Goal: Transaction & Acquisition: Book appointment/travel/reservation

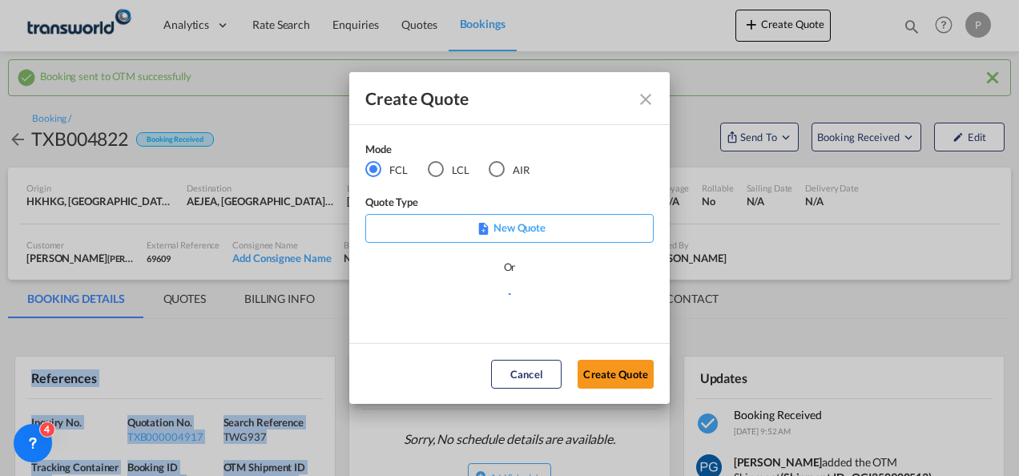
scroll to position [231, 0]
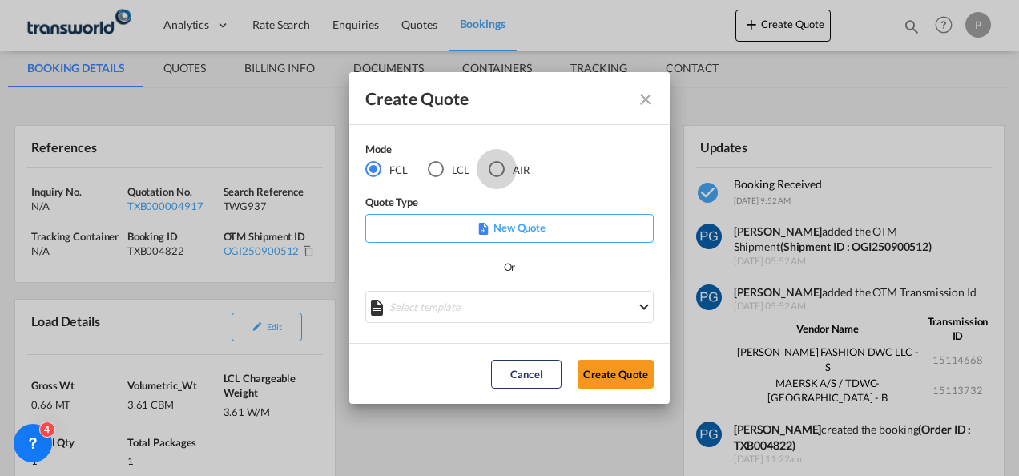
click at [500, 168] on div "AIR" at bounding box center [497, 169] width 16 height 16
click at [616, 374] on button "Create Quote" at bounding box center [615, 374] width 76 height 29
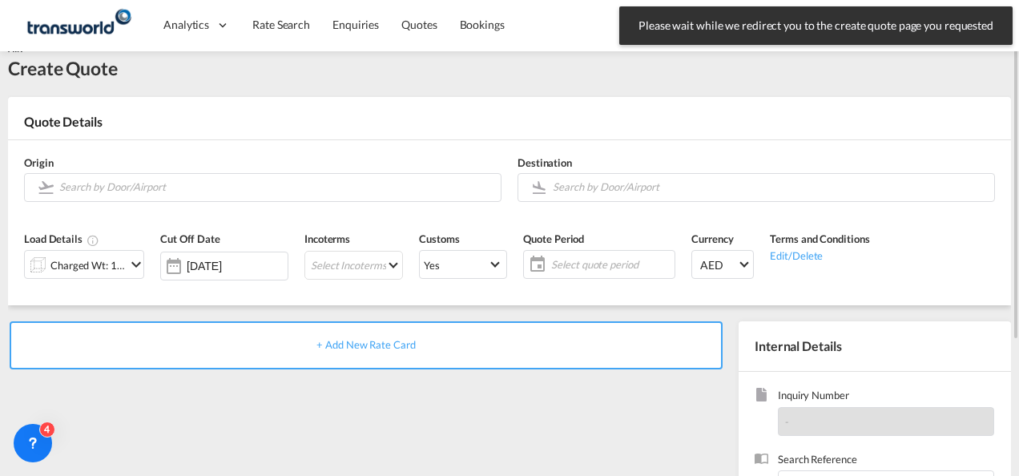
scroll to position [5, 0]
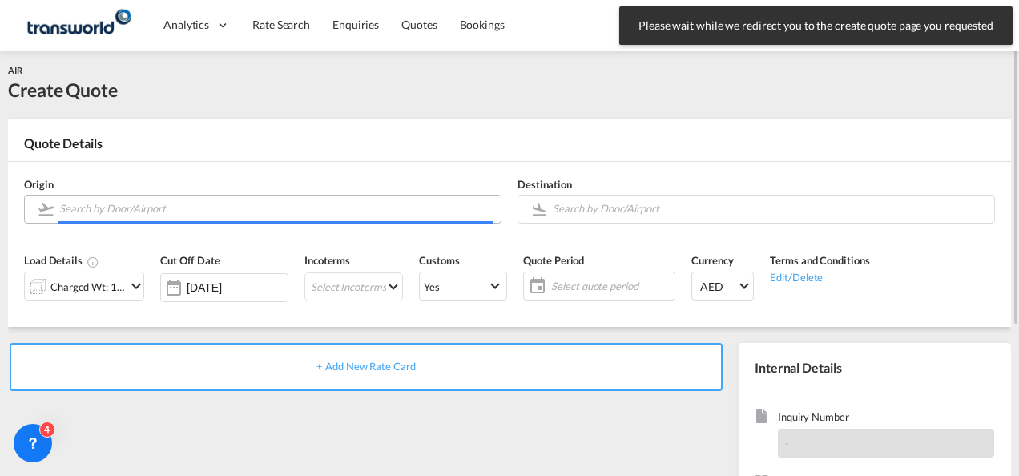
click at [194, 208] on input "Search by Door/Airport" at bounding box center [275, 209] width 433 height 28
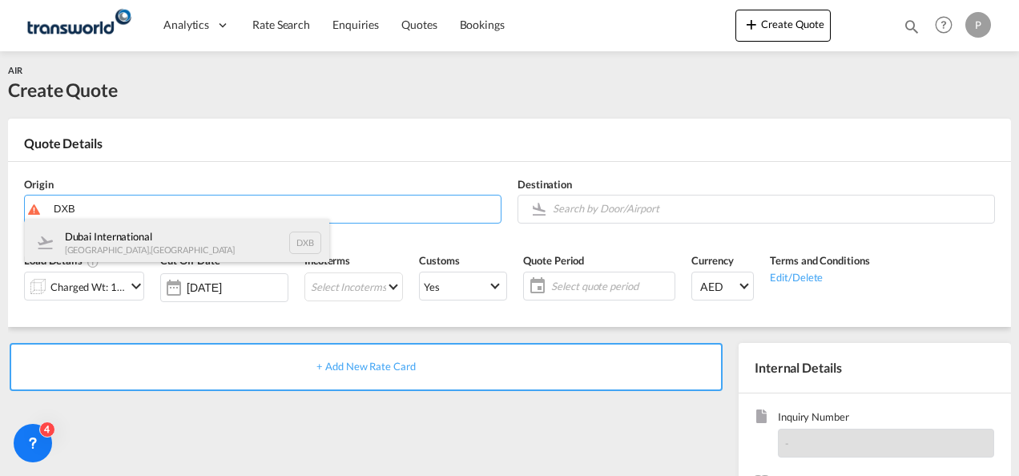
click at [178, 244] on div "Dubai International [GEOGRAPHIC_DATA] , [GEOGRAPHIC_DATA] DXB" at bounding box center [177, 243] width 304 height 48
type input "Dubai International, [GEOGRAPHIC_DATA], DXB"
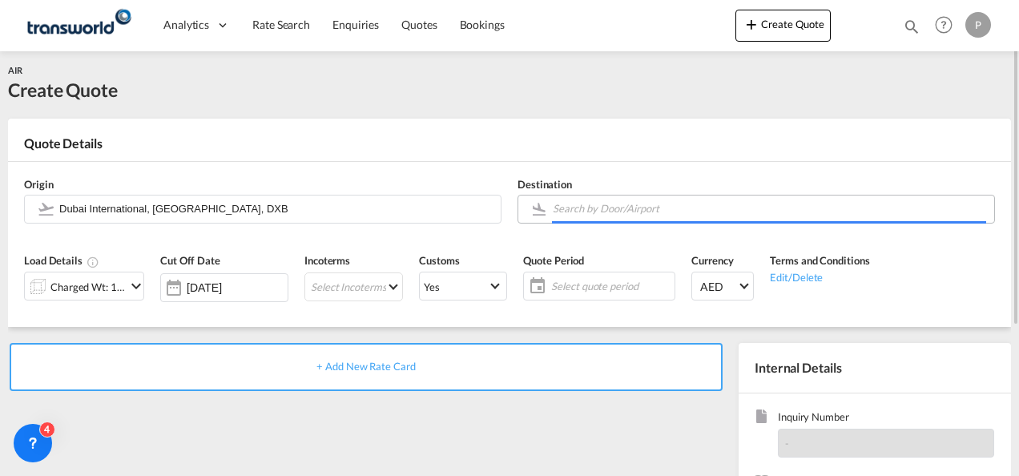
click at [605, 213] on body "Analytics Dashboard Rate Search Enquiries Quotes Bookings" at bounding box center [509, 238] width 1019 height 476
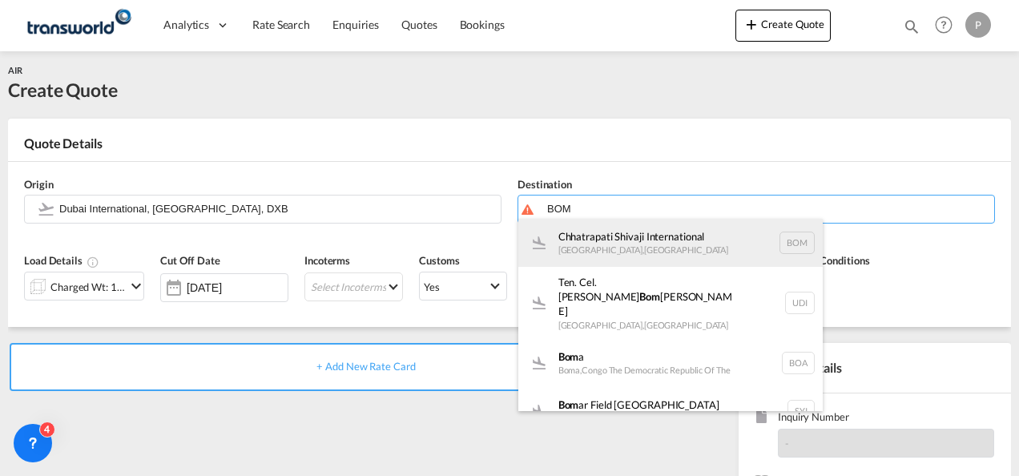
click at [609, 248] on div "Chhatrapati Shivaji International [GEOGRAPHIC_DATA] , [GEOGRAPHIC_DATA] BOM" at bounding box center [670, 243] width 304 height 48
type input "Chhatrapati Shivaji International, [GEOGRAPHIC_DATA], BOM"
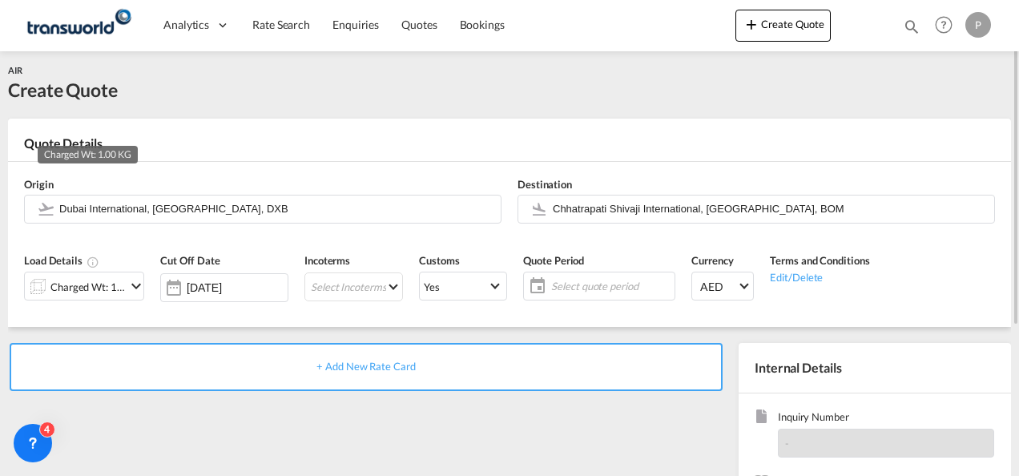
click at [73, 295] on div "Charged Wt: 1.00 KG" at bounding box center [87, 287] width 75 height 22
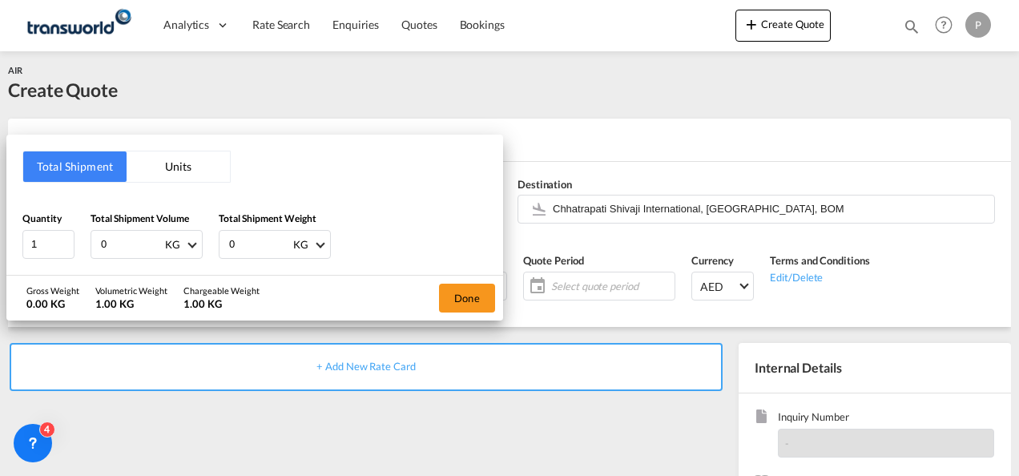
click at [118, 247] on input "0" at bounding box center [131, 244] width 64 height 27
type input "190"
click at [234, 241] on input "0" at bounding box center [259, 244] width 64 height 27
type input "113"
click at [469, 296] on button "Done" at bounding box center [467, 298] width 56 height 29
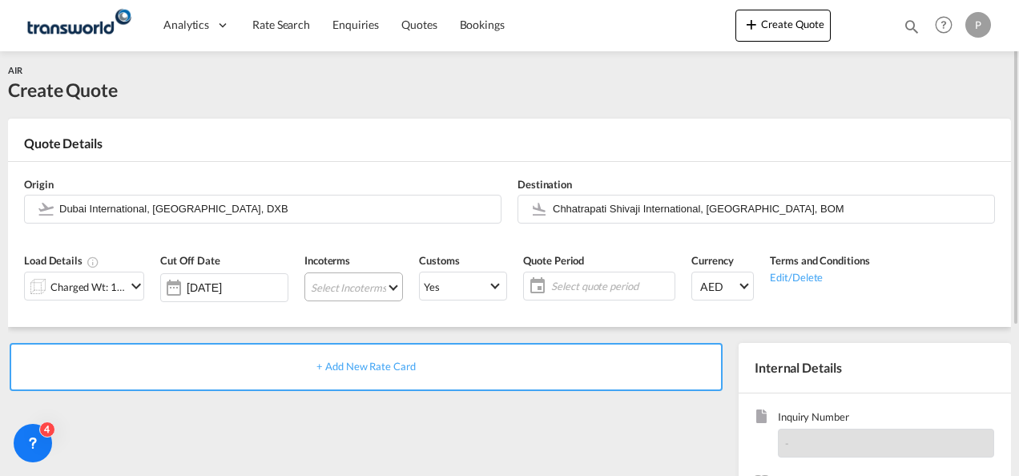
click at [314, 292] on md-select "Select Incoterms DPU - export Delivery at Place Unloaded CPT - export Carrier P…" at bounding box center [353, 286] width 99 height 29
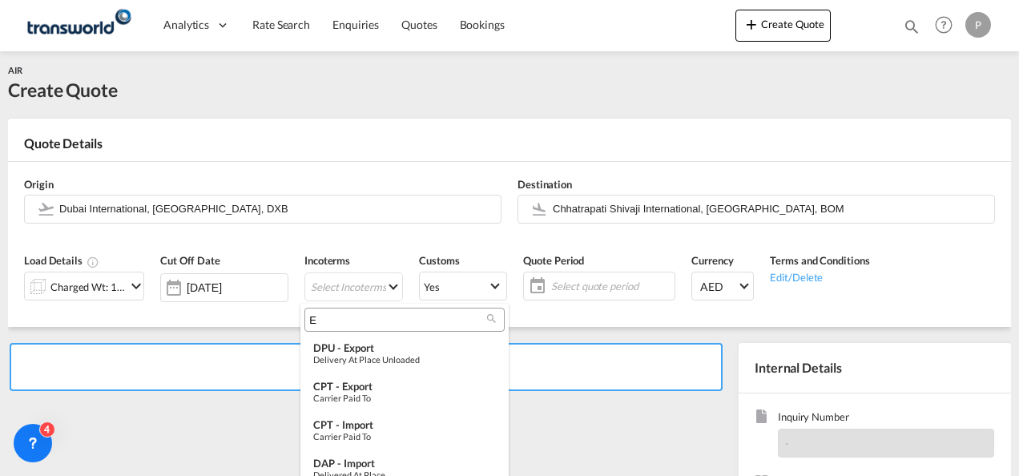
click at [328, 316] on input "E" at bounding box center [398, 319] width 178 height 14
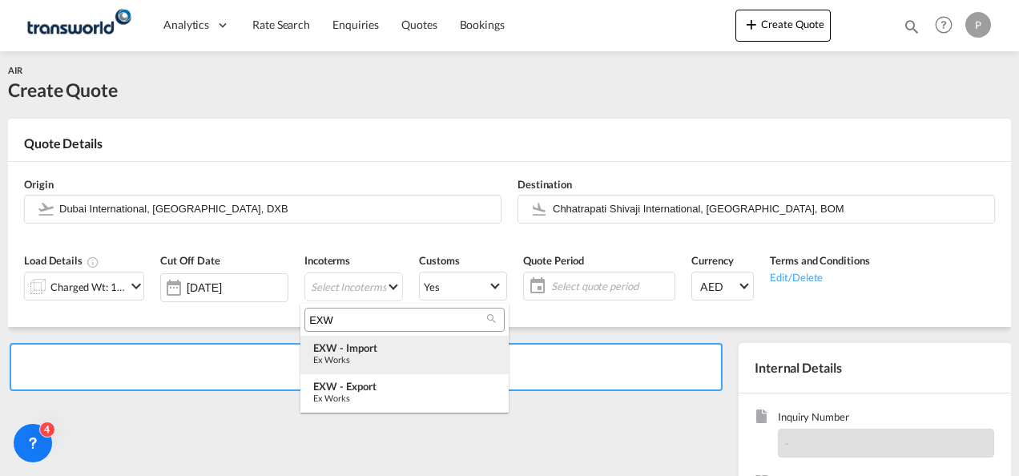
type input "EXW"
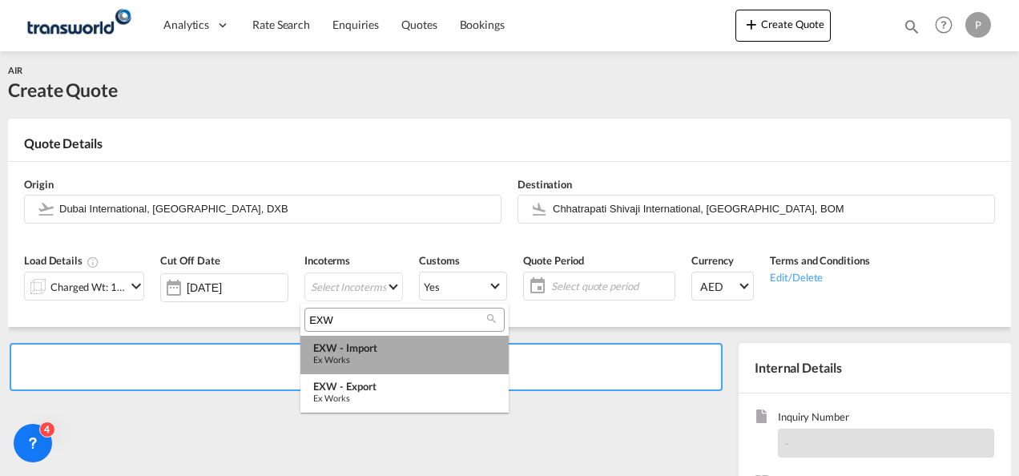
click at [341, 343] on div "EXW - import" at bounding box center [404, 347] width 183 height 13
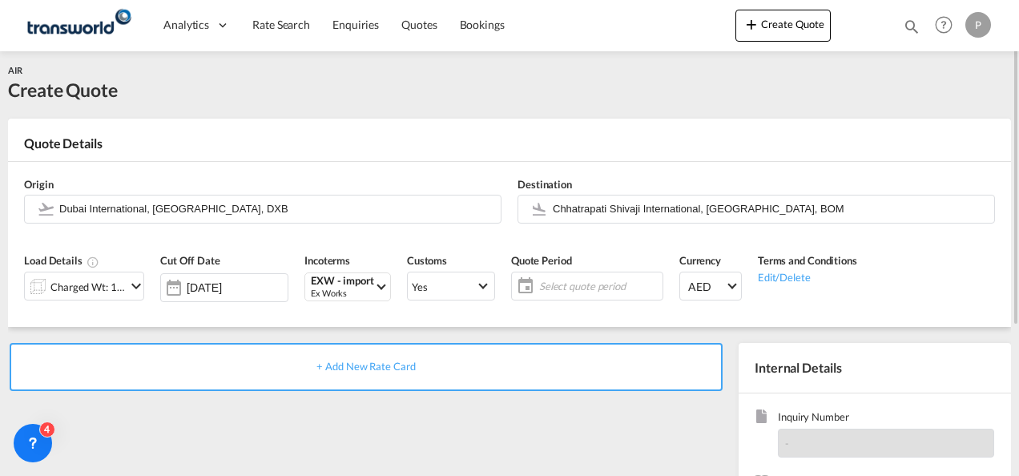
click at [559, 290] on span "Select quote period" at bounding box center [598, 286] width 119 height 14
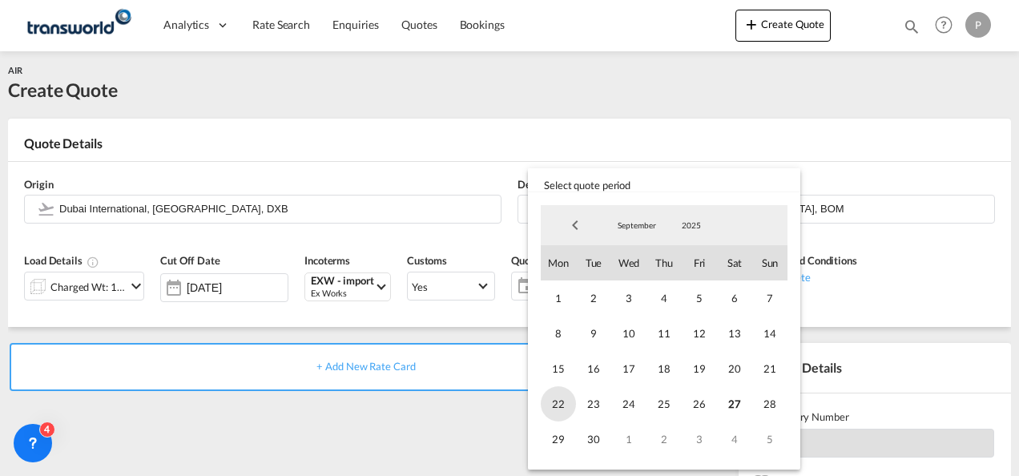
click at [556, 399] on span "22" at bounding box center [558, 403] width 35 height 35
click at [585, 427] on span "30" at bounding box center [593, 438] width 35 height 35
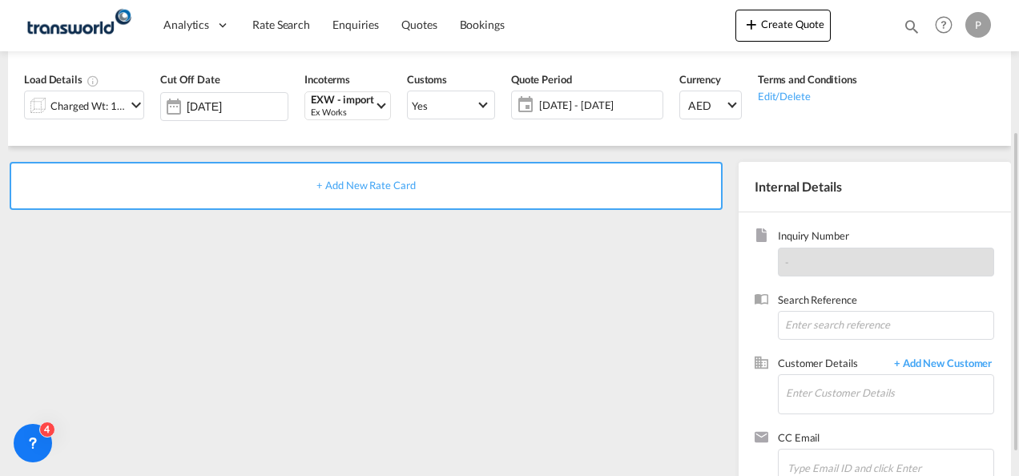
scroll to position [190, 0]
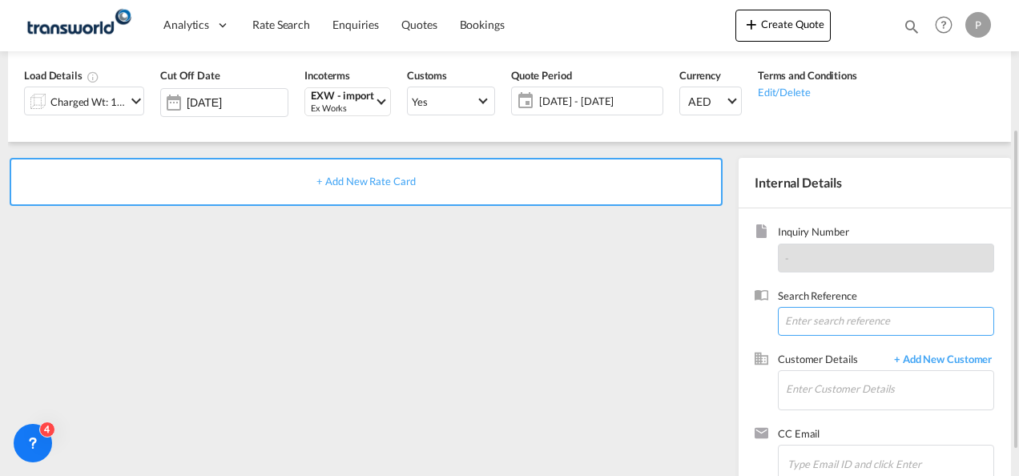
click at [823, 317] on input at bounding box center [886, 321] width 216 height 29
type input "TWWG929"
click at [823, 390] on input "Enter Customer Details" at bounding box center [889, 389] width 207 height 36
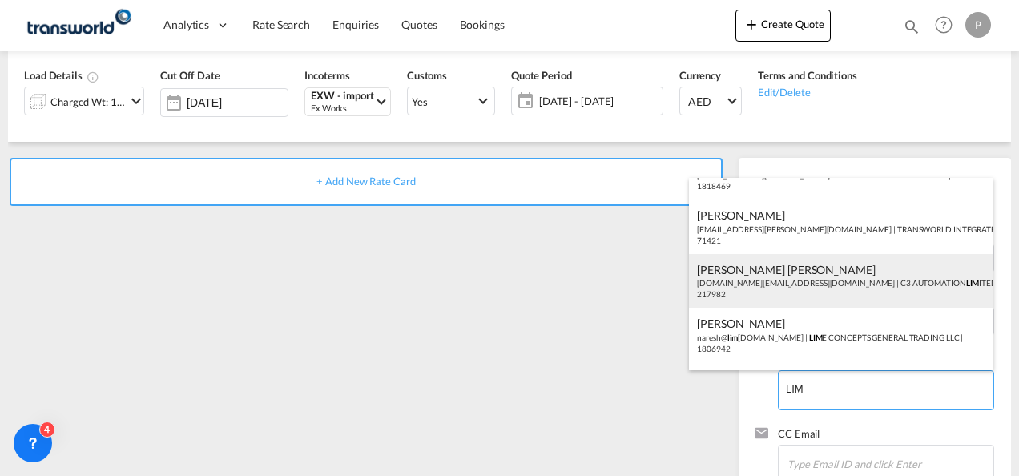
scroll to position [35, 0]
click at [831, 328] on div "[PERSON_NAME] [PERSON_NAME]@ [PERSON_NAME] [DOMAIN_NAME] | LIM E CONCEPTS GENER…" at bounding box center [841, 331] width 304 height 54
type input "LIME CONCEPTS GENERAL TRADING LLC, [PERSON_NAME], [PERSON_NAME][EMAIL_ADDRESS][…"
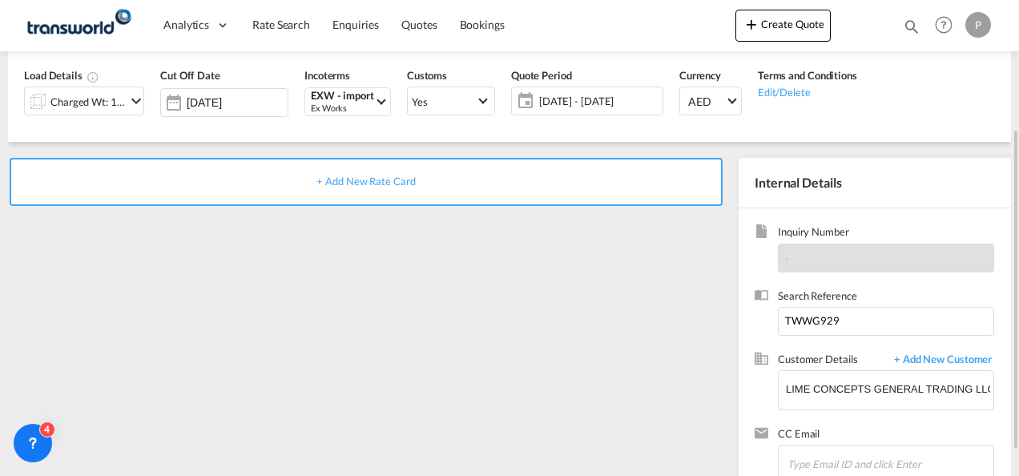
click at [386, 188] on div "+ Add New Rate Card" at bounding box center [366, 182] width 713 height 48
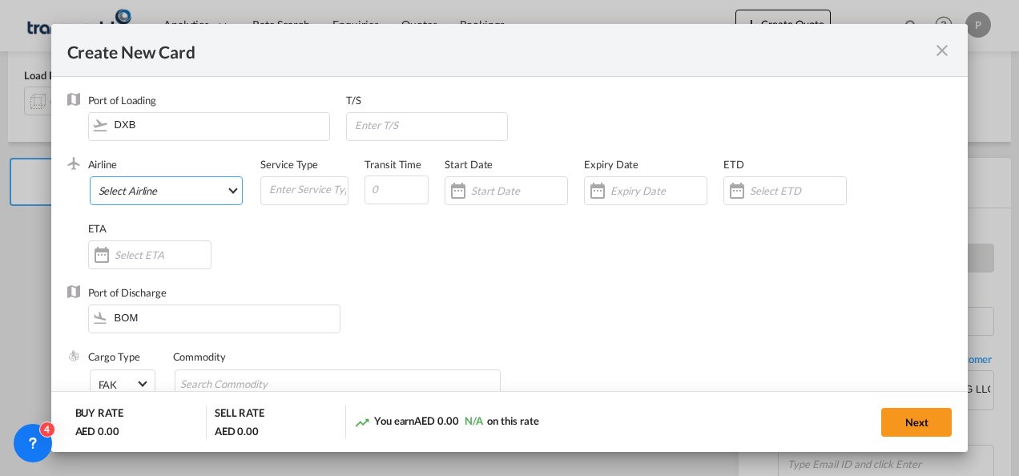
click at [168, 187] on md-select "Select Airline AIR EXPRESS S.A. (1166- / -) CMA CGM Air Cargo (1140-2C / -) DDW…" at bounding box center [167, 190] width 154 height 29
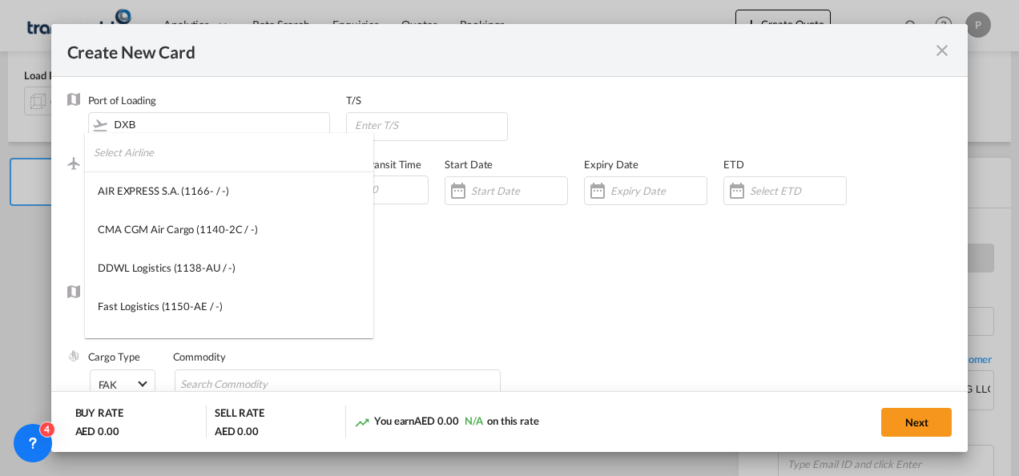
click at [163, 158] on input "search" at bounding box center [234, 152] width 280 height 38
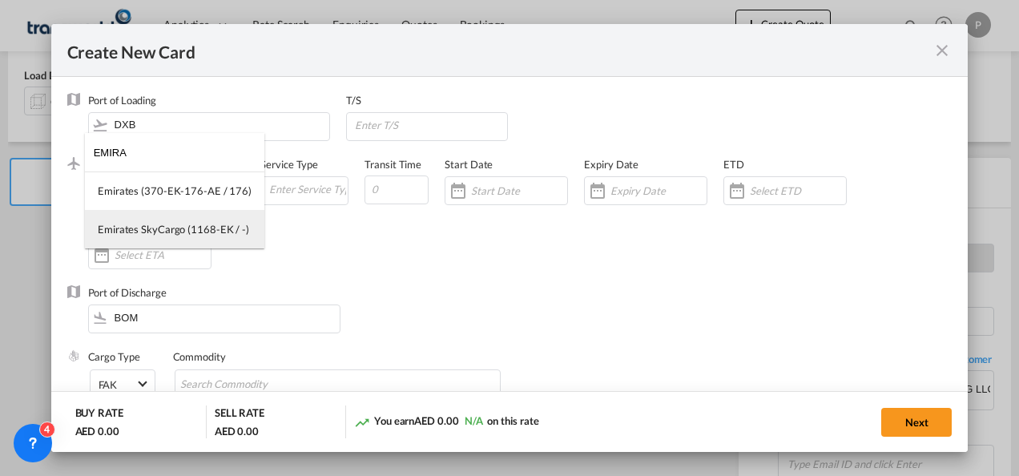
type input "EMIRA"
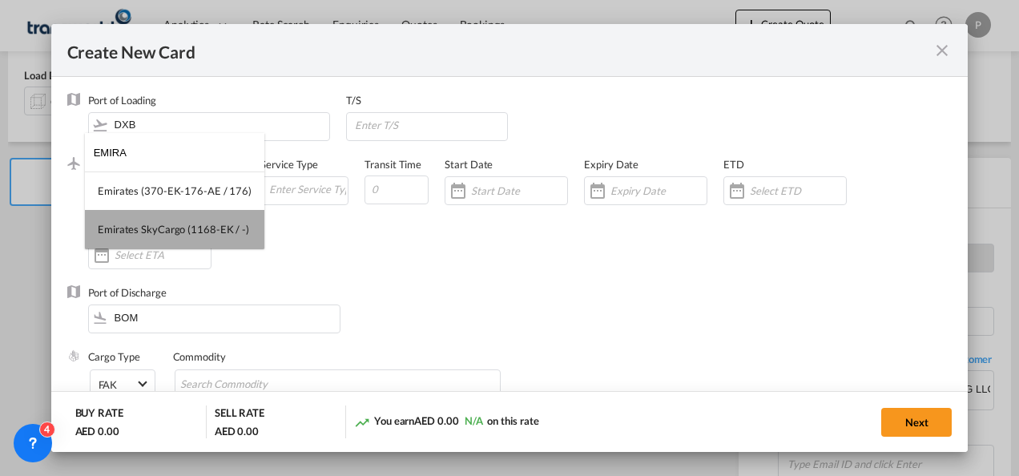
click at [176, 226] on div "Emirates SkyCargo (1168-EK / -)" at bounding box center [173, 229] width 151 height 14
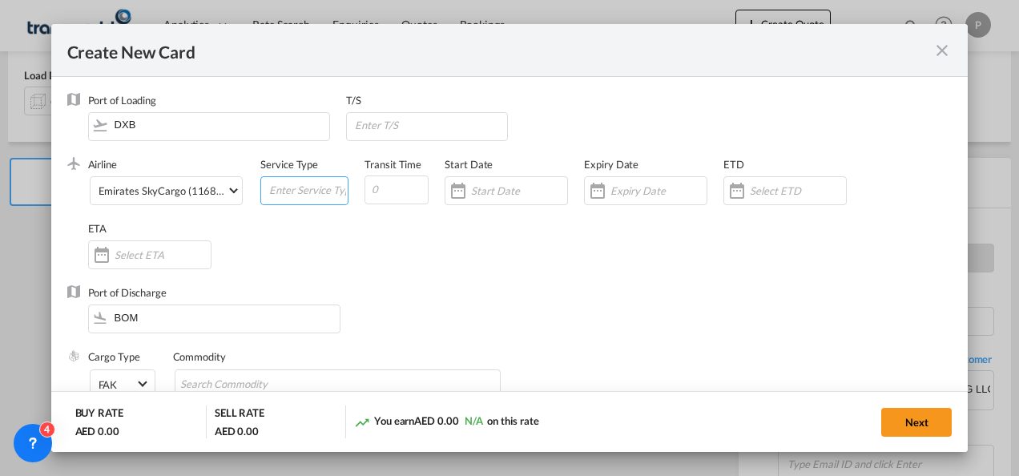
click at [301, 191] on input "Create New Card ..." at bounding box center [307, 189] width 80 height 24
type input "EXW IMPORT"
click at [619, 186] on input "Create New Card ..." at bounding box center [658, 190] width 96 height 13
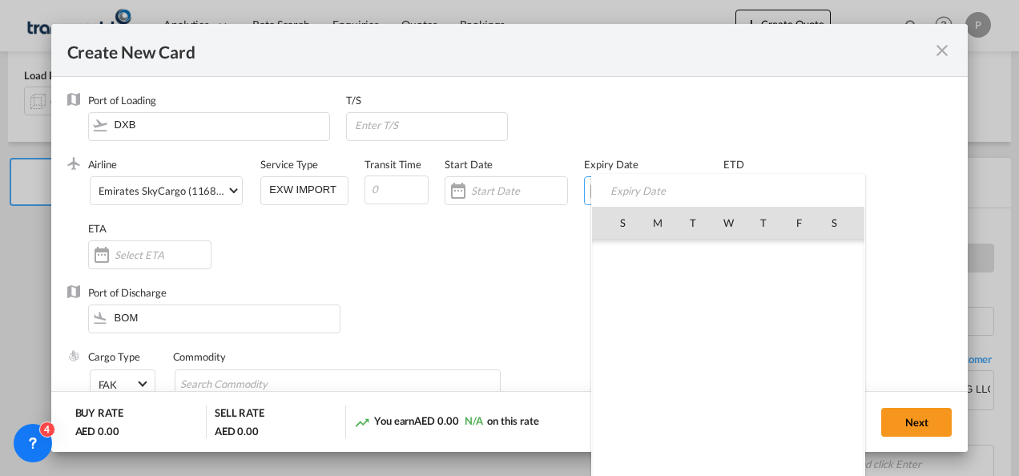
scroll to position [370991, 0]
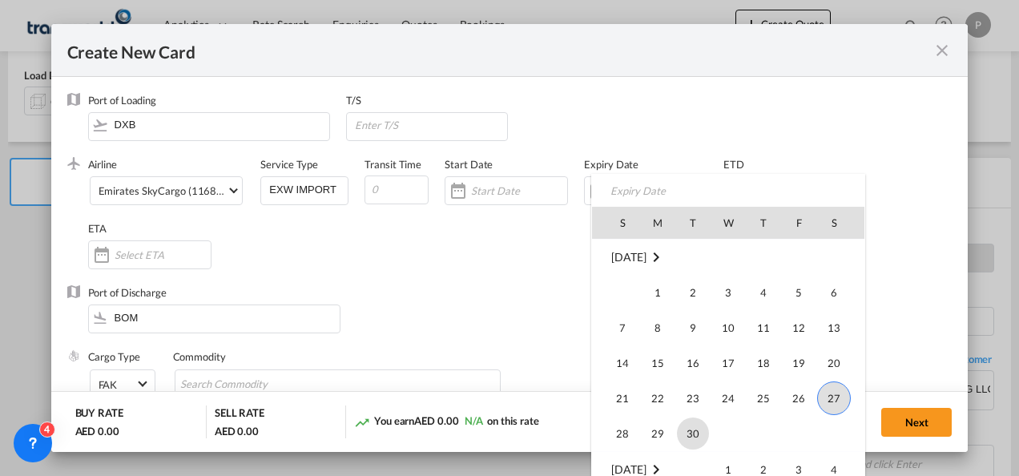
click at [681, 428] on span "30" at bounding box center [693, 433] width 32 height 32
type input "[DATE]"
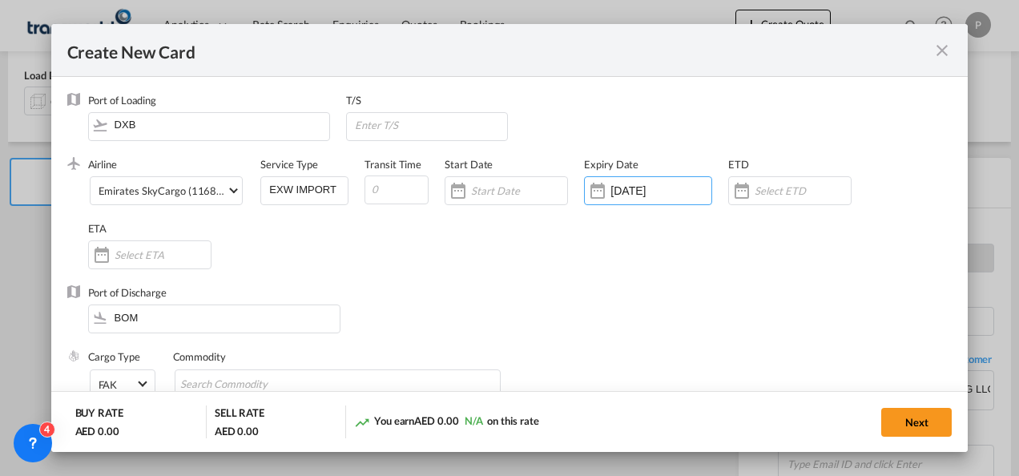
scroll to position [117, 0]
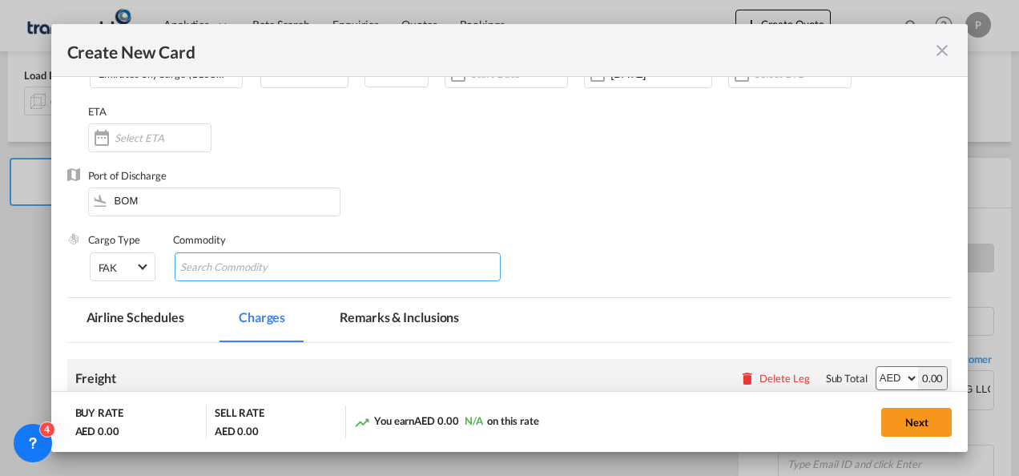
click at [265, 265] on input "Chips input." at bounding box center [253, 268] width 147 height 26
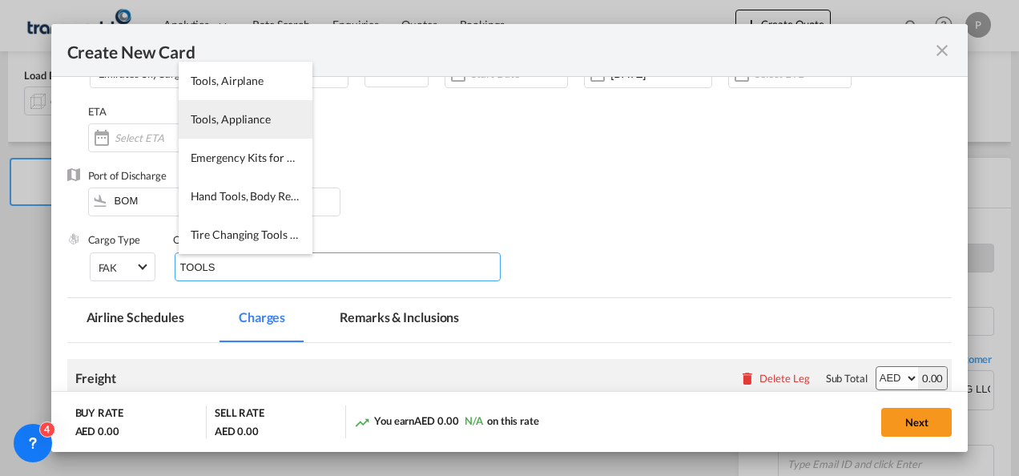
type input "TOOLS"
click at [251, 131] on li "Tools, Appliance" at bounding box center [246, 119] width 134 height 38
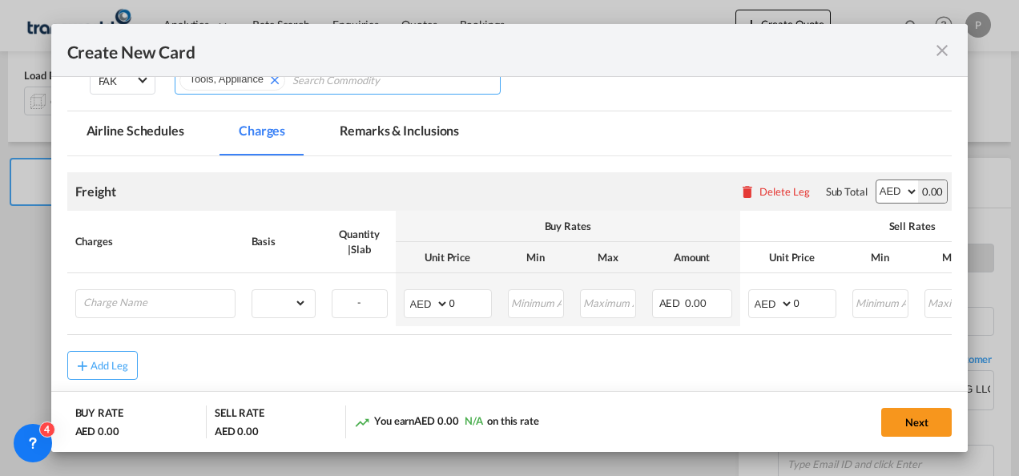
scroll to position [304, 0]
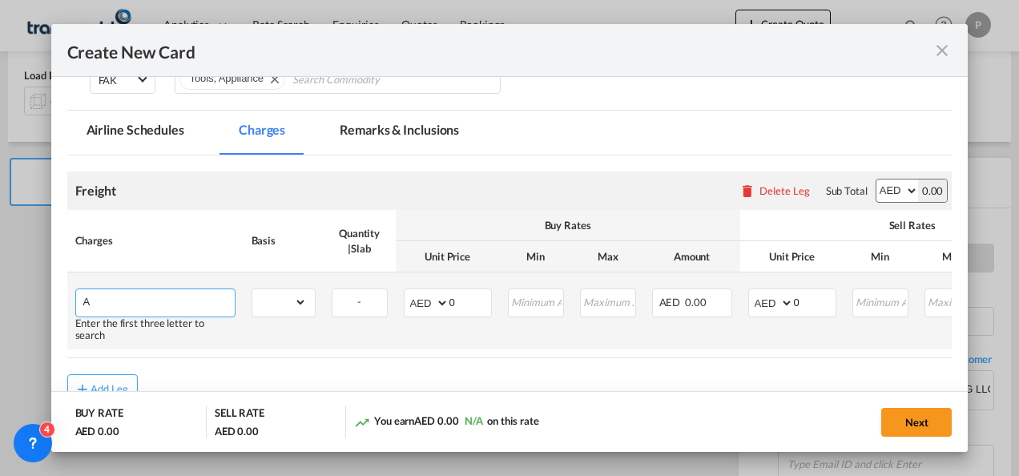
click at [197, 301] on input "A" at bounding box center [158, 301] width 151 height 24
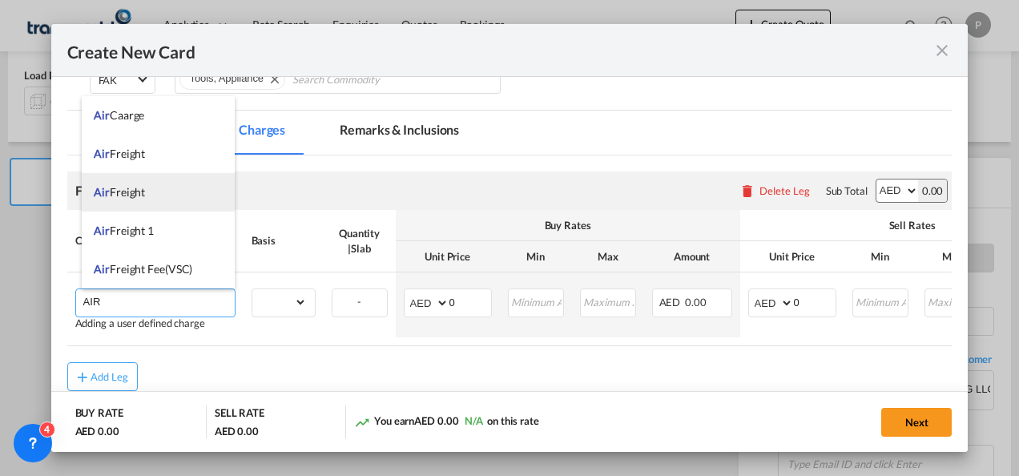
click at [150, 194] on li "Air Freight" at bounding box center [158, 192] width 153 height 38
type input "Air Freight"
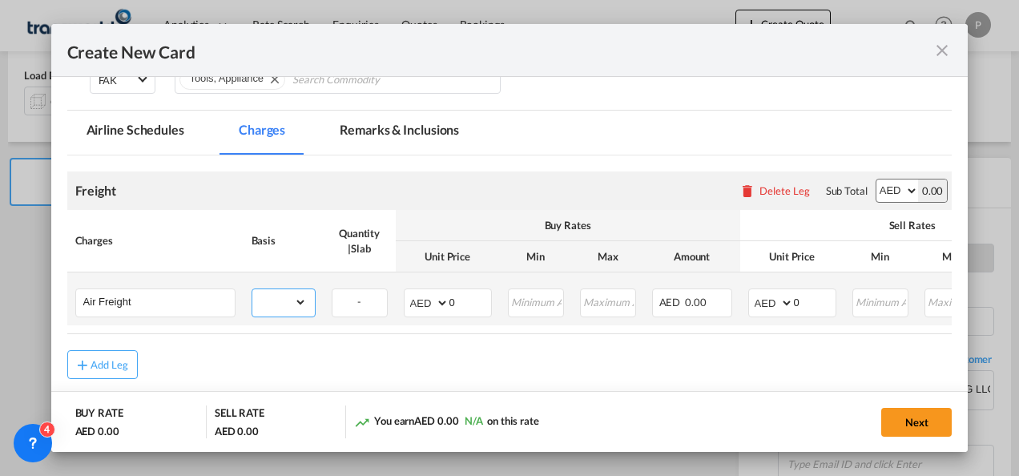
click at [299, 311] on select "gross_weight volumetric_weight per_shipment per_bl per_km % on air freight per_…" at bounding box center [279, 302] width 54 height 26
select select "per_shipment"
click at [252, 289] on select "gross_weight volumetric_weight per_shipment per_bl per_km % on air freight per_…" at bounding box center [279, 302] width 54 height 26
click at [819, 304] on input "0" at bounding box center [815, 301] width 42 height 24
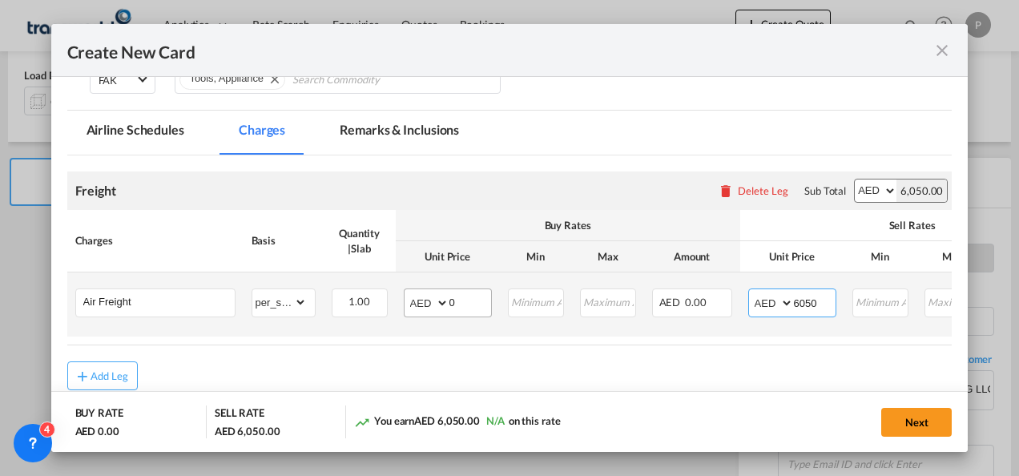
type input "6050"
click at [460, 300] on input "0" at bounding box center [470, 301] width 42 height 24
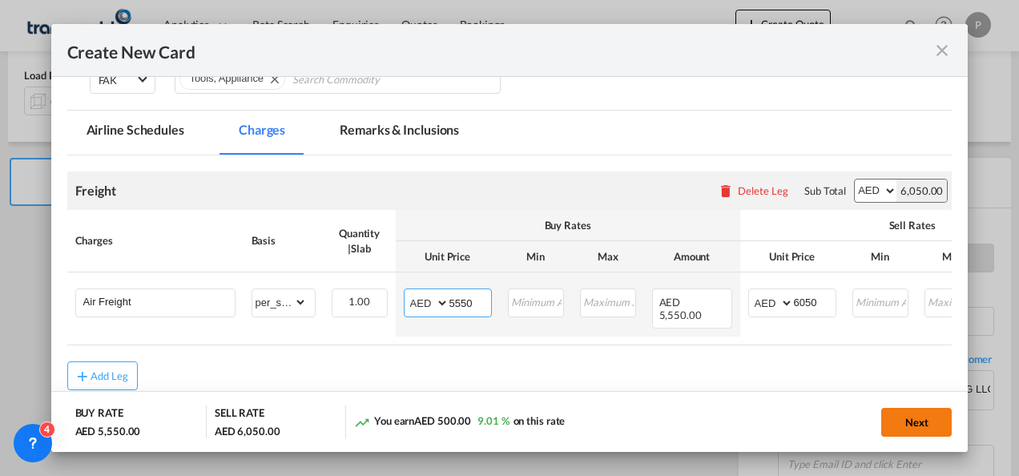
type input "5550"
click at [923, 418] on button "Next" at bounding box center [916, 422] width 70 height 29
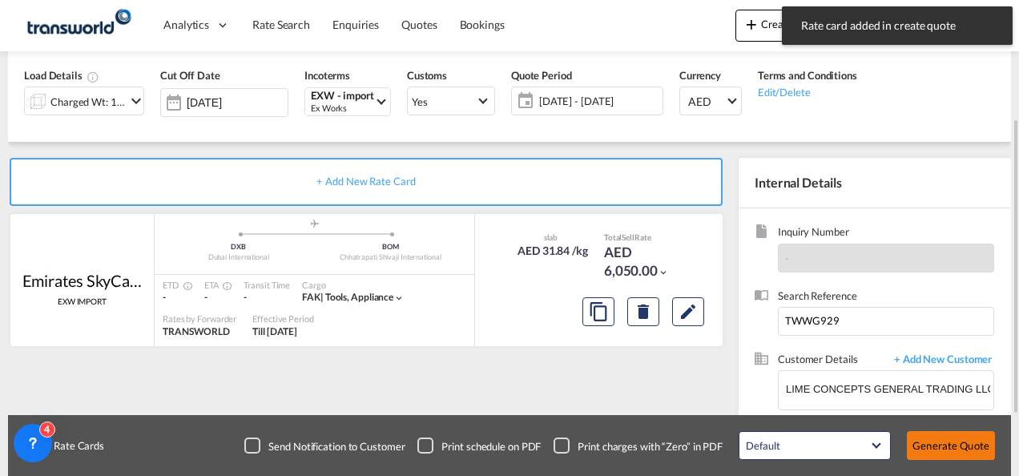
click at [932, 447] on button "Generate Quote" at bounding box center [951, 445] width 88 height 29
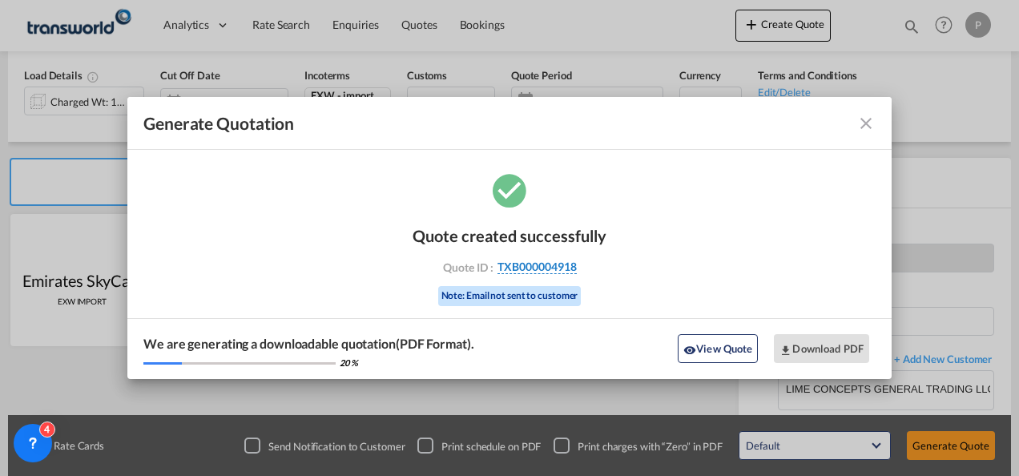
click at [561, 265] on span "TXB000004918" at bounding box center [536, 266] width 79 height 14
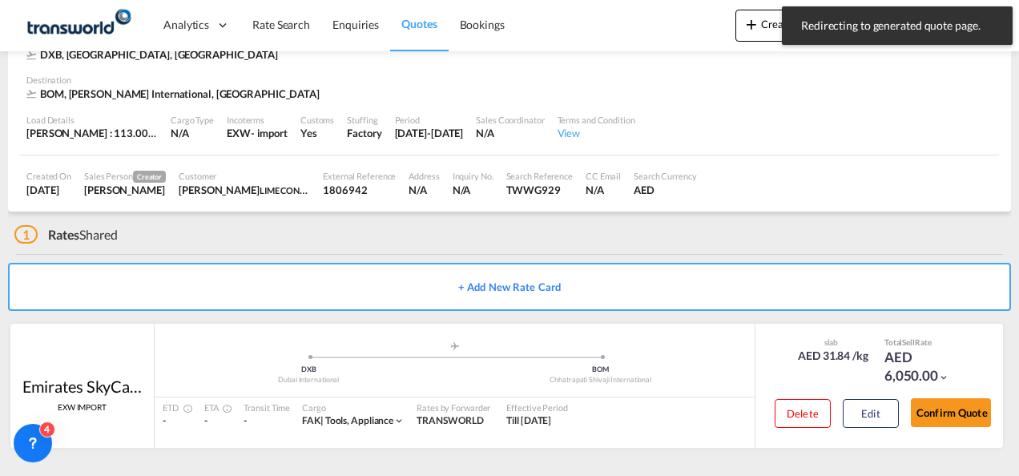
scroll to position [98, 0]
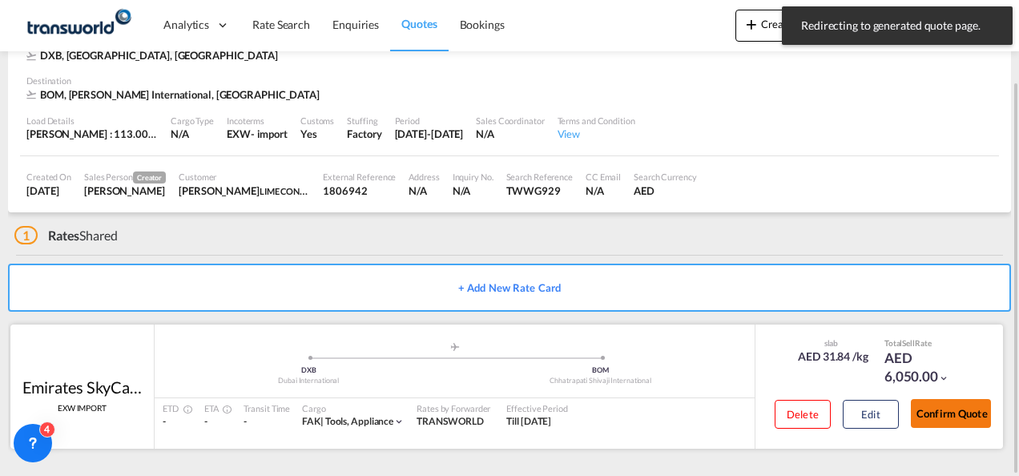
click at [965, 412] on button "Confirm Quote" at bounding box center [951, 413] width 80 height 29
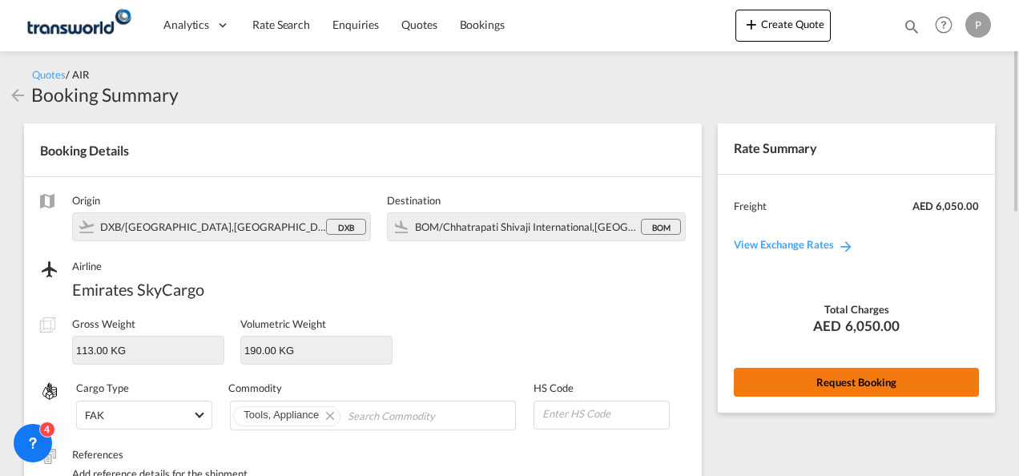
click at [838, 384] on button "Request Booking" at bounding box center [856, 382] width 245 height 29
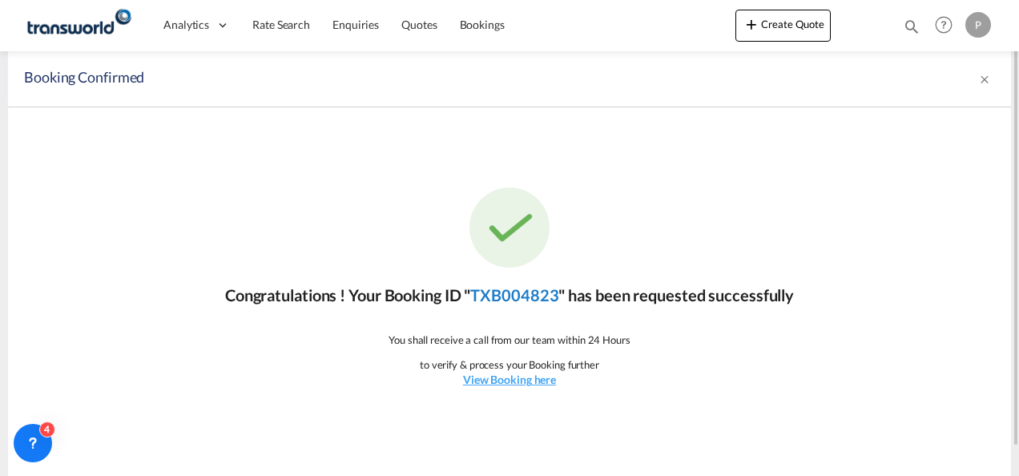
click at [495, 292] on link "TXB004823" at bounding box center [514, 294] width 88 height 19
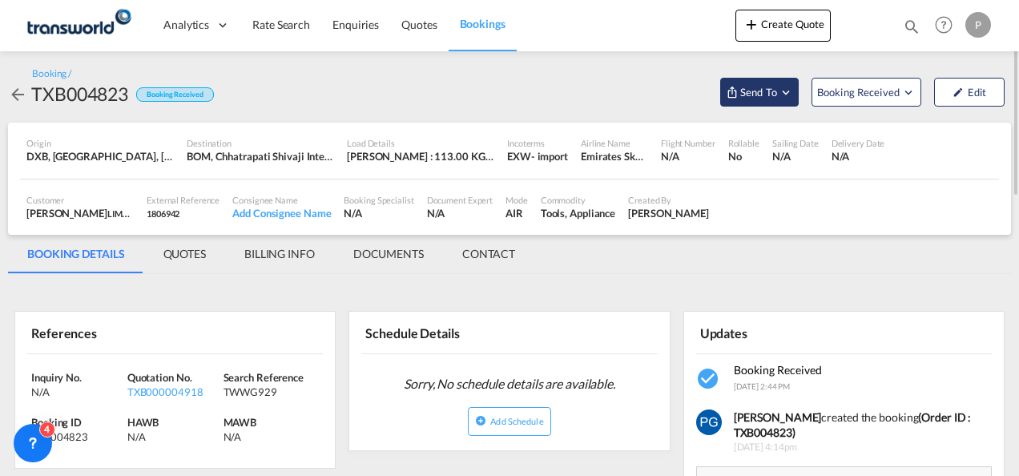
click at [754, 96] on span "Send To" at bounding box center [758, 92] width 40 height 16
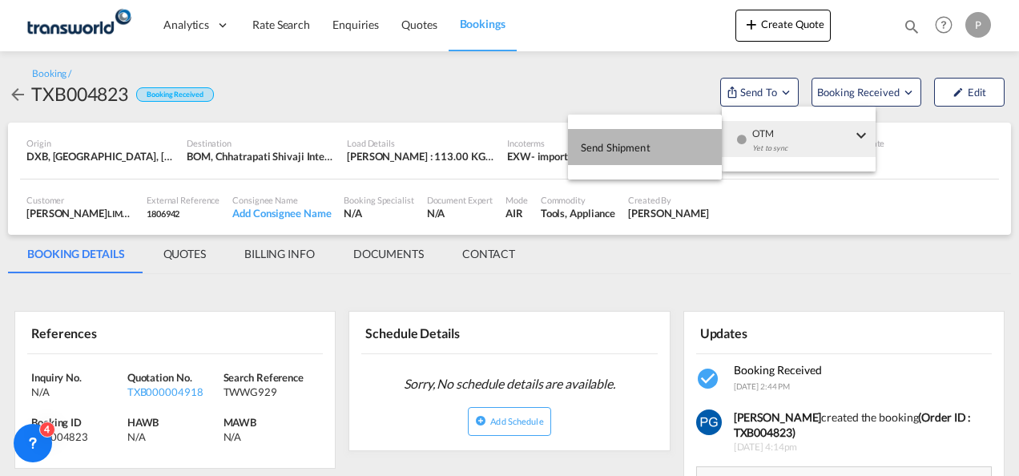
click at [666, 138] on button "Send Shipment" at bounding box center [645, 147] width 154 height 36
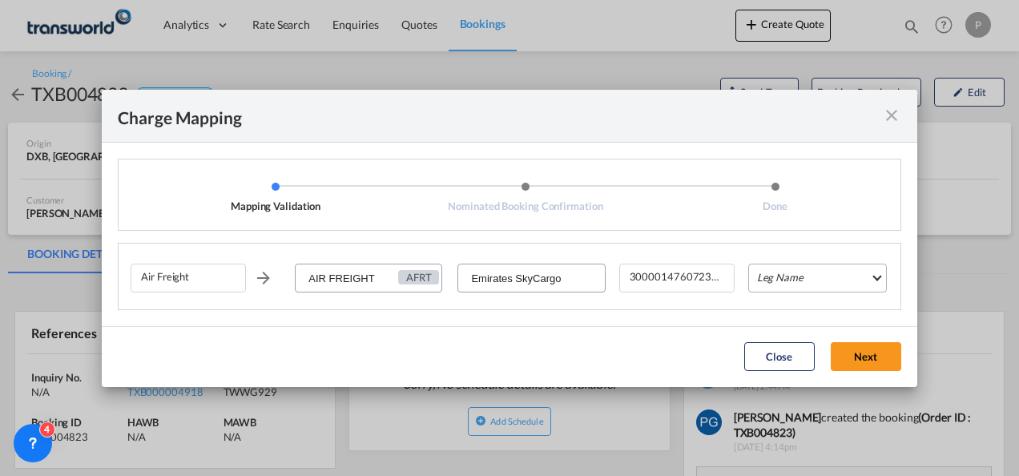
click at [782, 270] on md-select "Leg Name HANDLING ORIGIN HANDLING DESTINATION OTHERS TL PICK UP CUSTOMS ORIGIN …" at bounding box center [817, 277] width 139 height 29
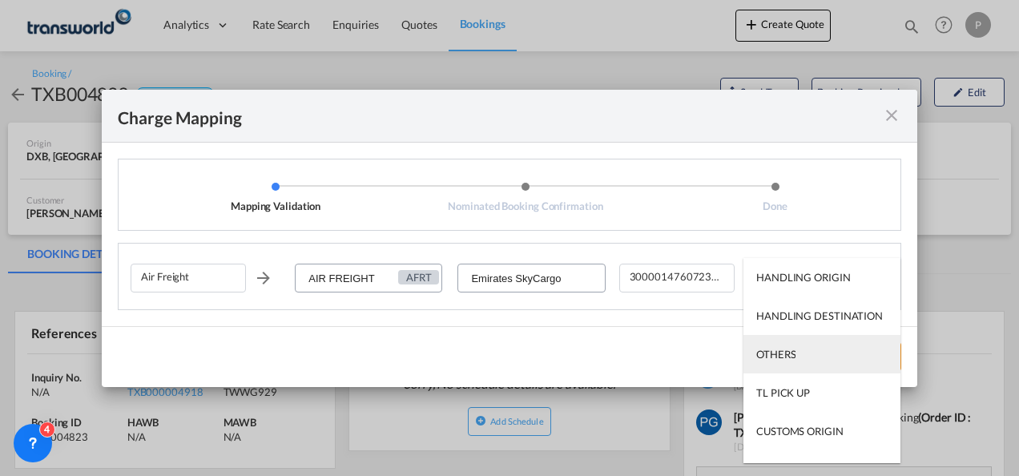
scroll to position [103, 0]
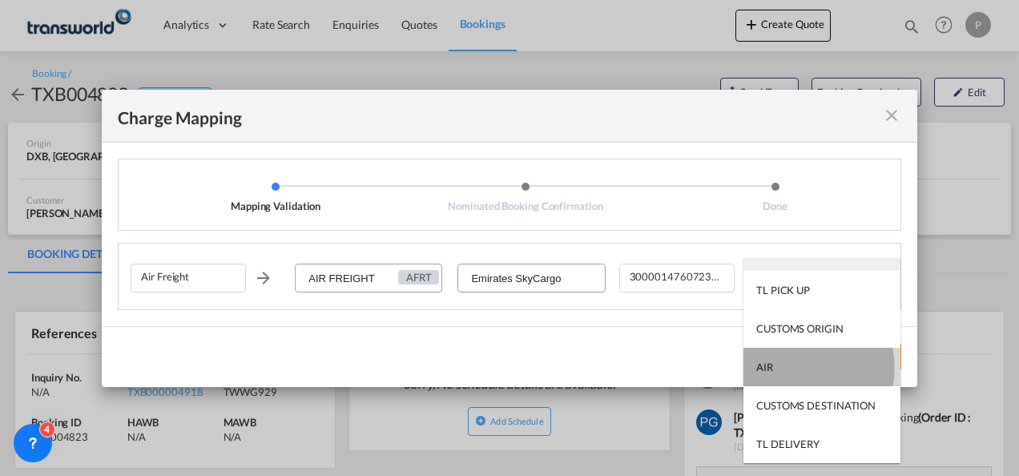
click at [786, 367] on md-option "AIR" at bounding box center [821, 367] width 157 height 38
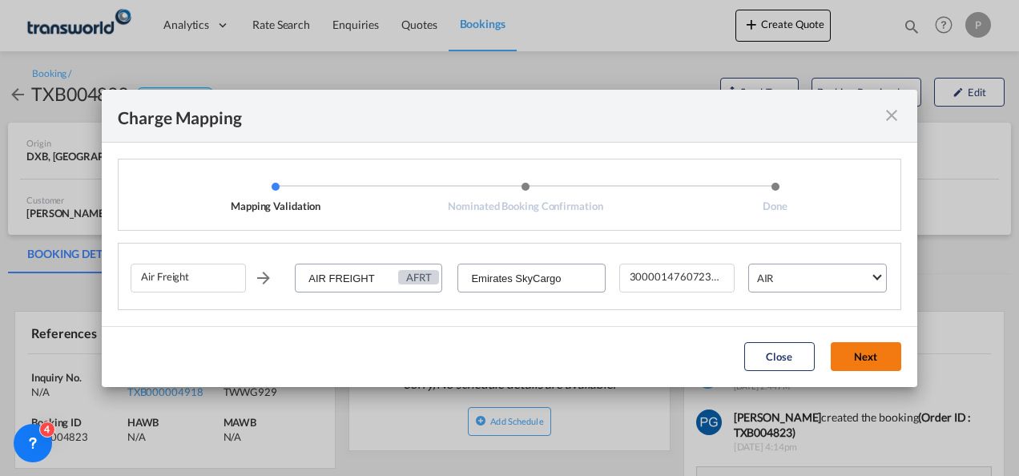
click at [862, 349] on button "Next" at bounding box center [866, 356] width 70 height 29
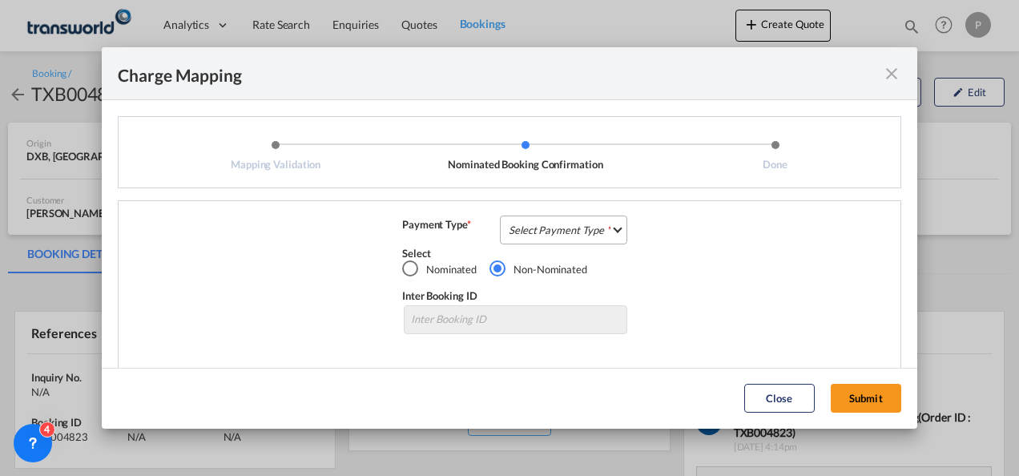
click at [529, 227] on md-select "Select Payment Type COLLECT PREPAID" at bounding box center [563, 229] width 127 height 29
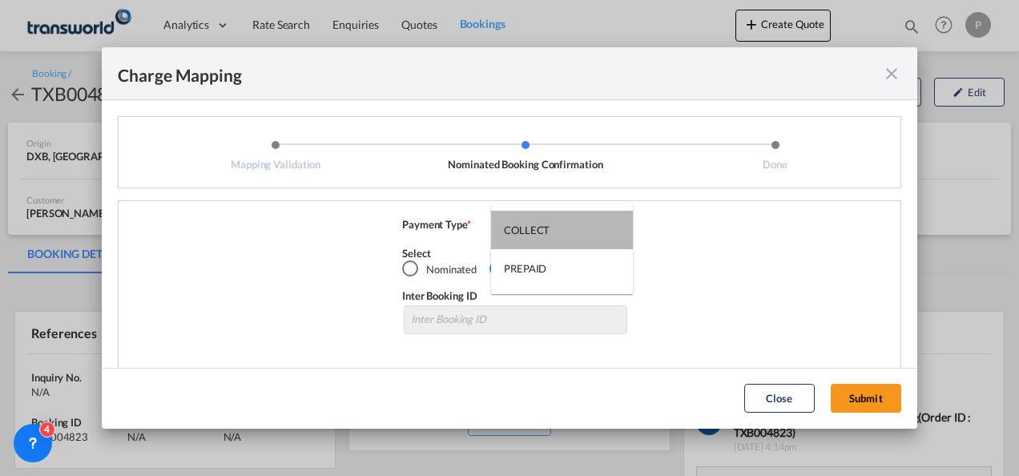
click at [529, 227] on div "COLLECT" at bounding box center [527, 230] width 46 height 14
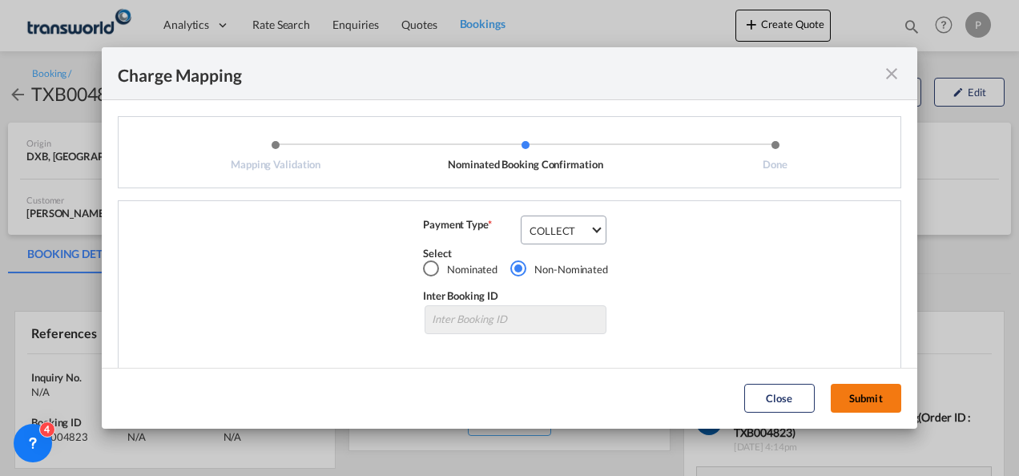
click at [866, 397] on button "Submit" at bounding box center [866, 398] width 70 height 29
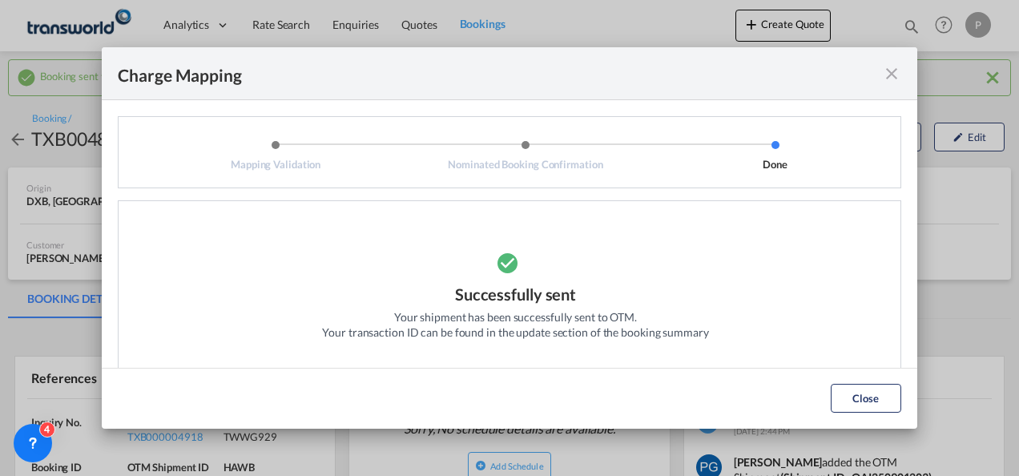
click at [894, 74] on md-icon "icon-close fg-AAA8AD cursor" at bounding box center [891, 73] width 19 height 19
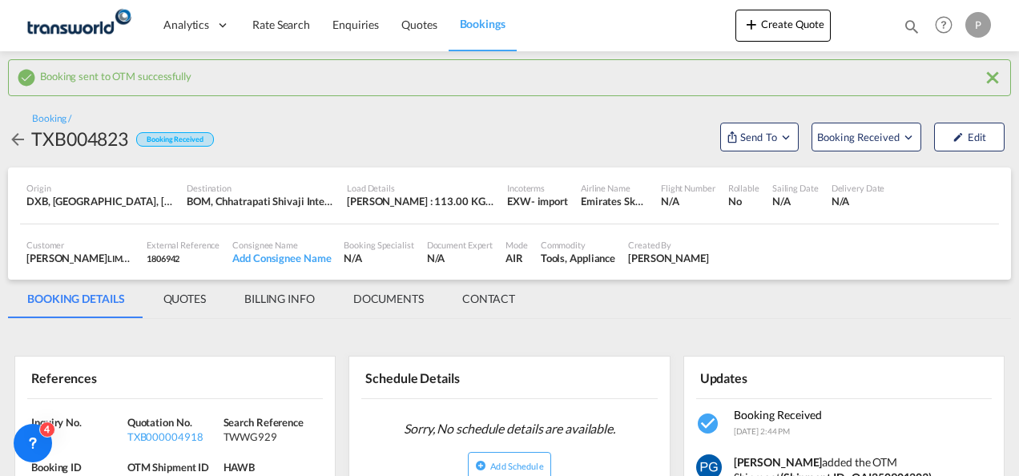
scroll to position [227, 0]
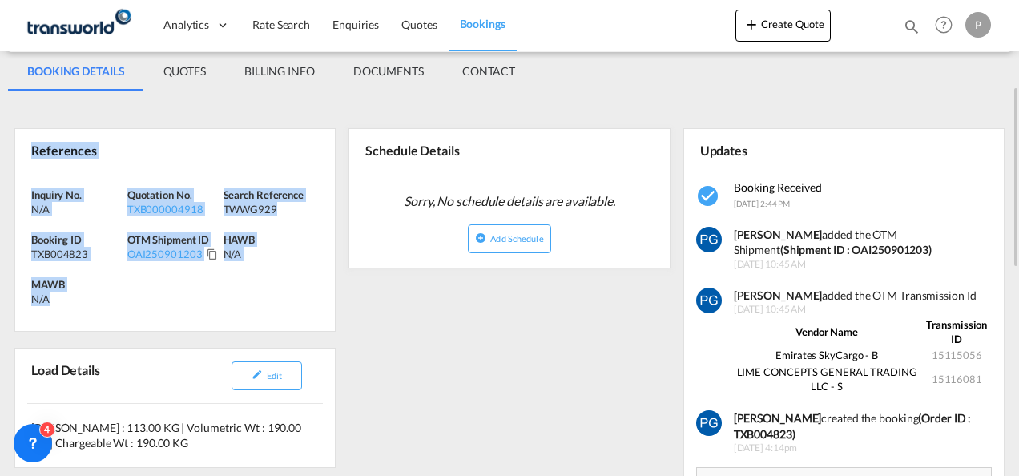
drag, startPoint x: 31, startPoint y: 140, endPoint x: 77, endPoint y: 333, distance: 198.3
copy div "References Inquiry No. N/A Quotation No. TXB000004918 Search Reference TWWG929 …"
click at [780, 22] on button "Create Quote" at bounding box center [782, 26] width 95 height 32
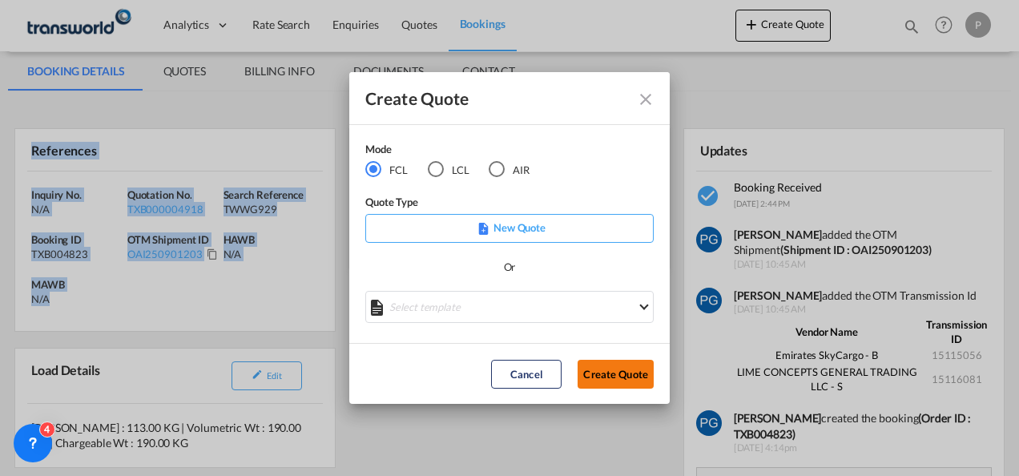
click at [606, 367] on button "Create Quote" at bounding box center [615, 374] width 76 height 29
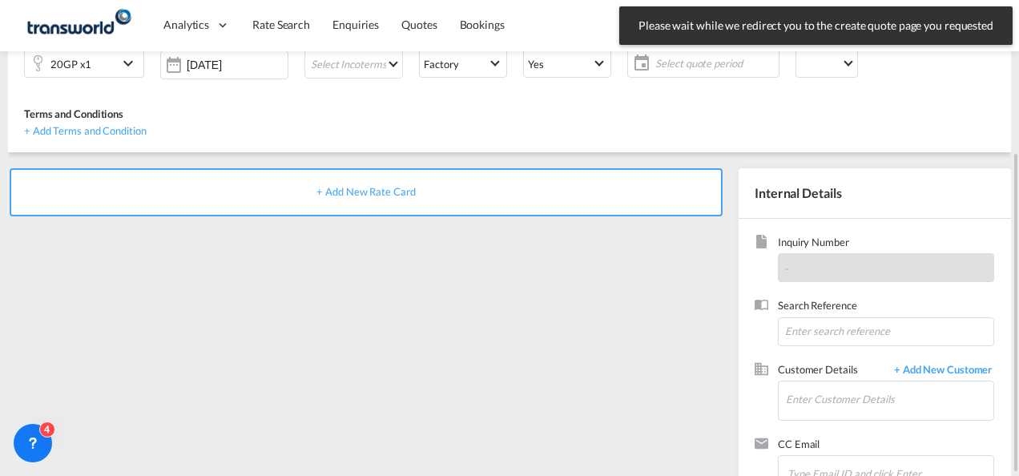
scroll to position [226, 0]
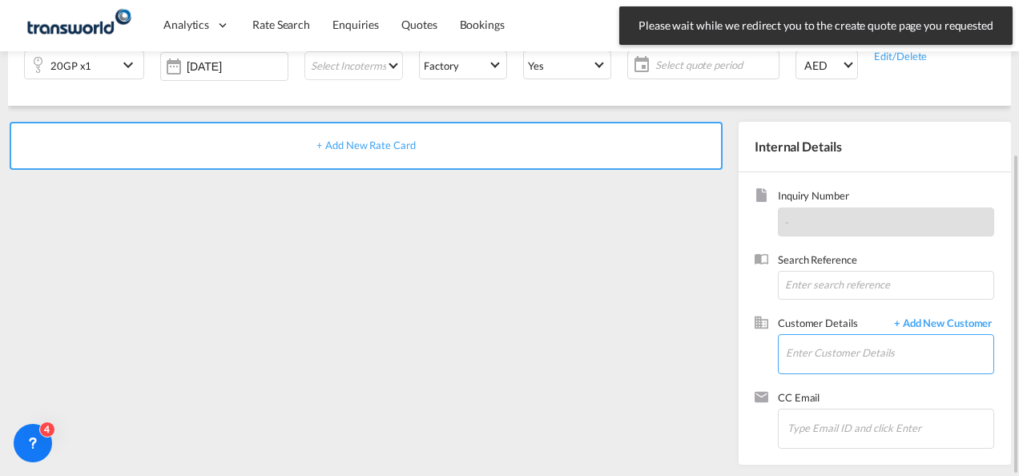
click at [836, 350] on input "Enter Customer Details" at bounding box center [889, 353] width 207 height 36
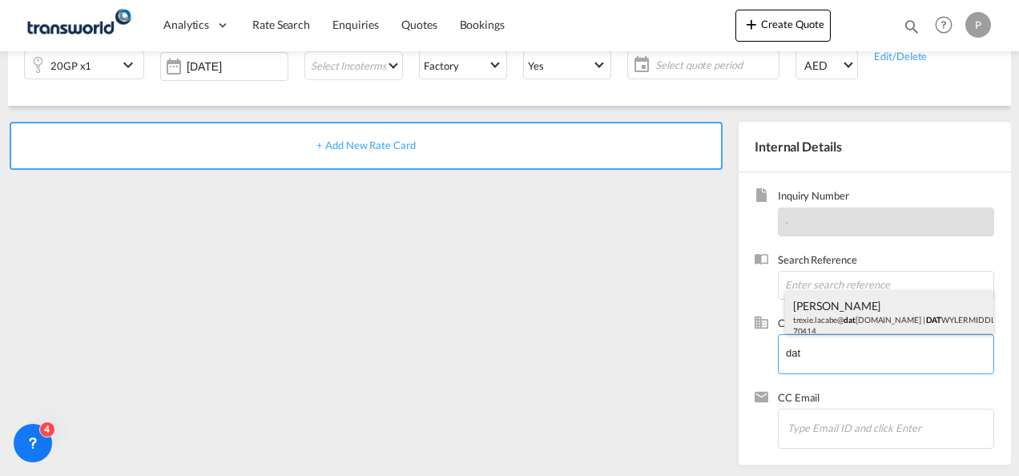
click at [849, 312] on div "[PERSON_NAME] trexie.lacabe@ dat [DOMAIN_NAME] | DAT WYLER MIDDLE EAST FZE | 70…" at bounding box center [889, 317] width 209 height 54
type input "[PERSON_NAME] MIDDLE EAST FZE, [PERSON_NAME], [EMAIL_ADDRESS][PERSON_NAME][DOMA…"
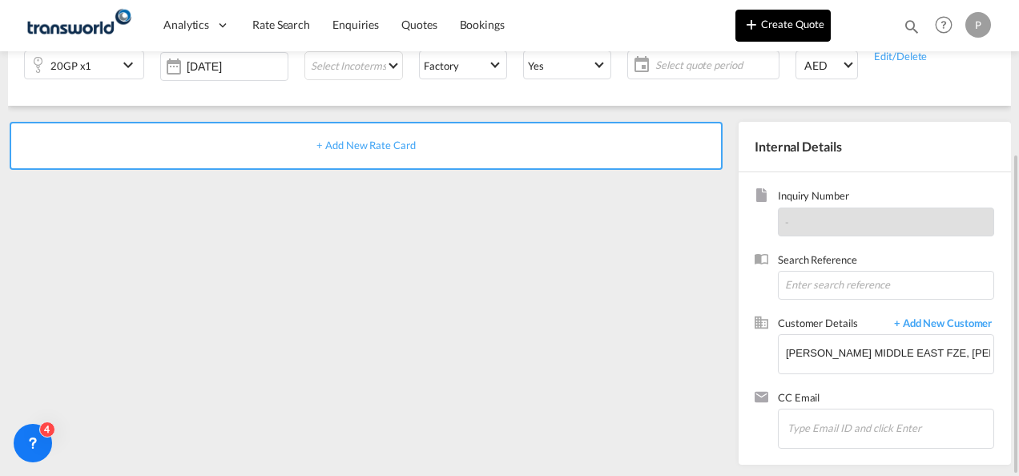
click at [770, 28] on button "Create Quote" at bounding box center [782, 26] width 95 height 32
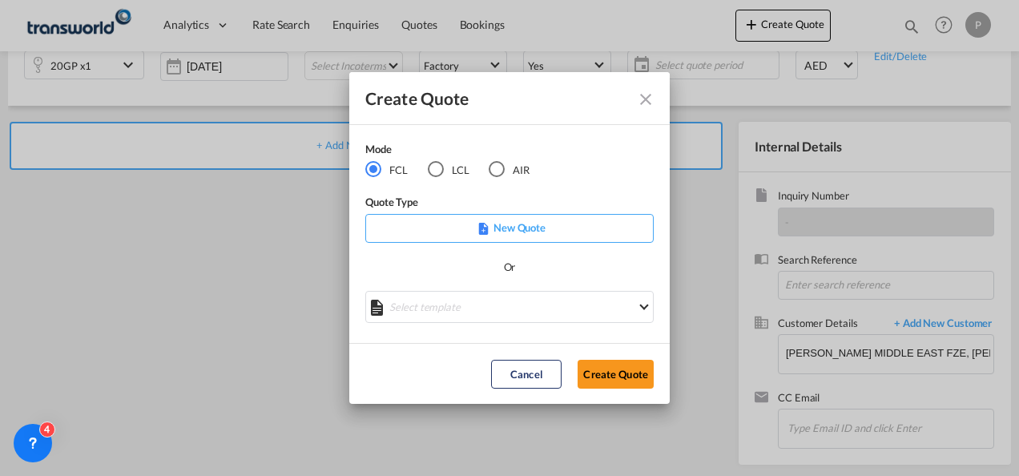
click at [500, 163] on div "AIR" at bounding box center [497, 169] width 16 height 16
click at [607, 383] on button "Create Quote" at bounding box center [615, 374] width 76 height 29
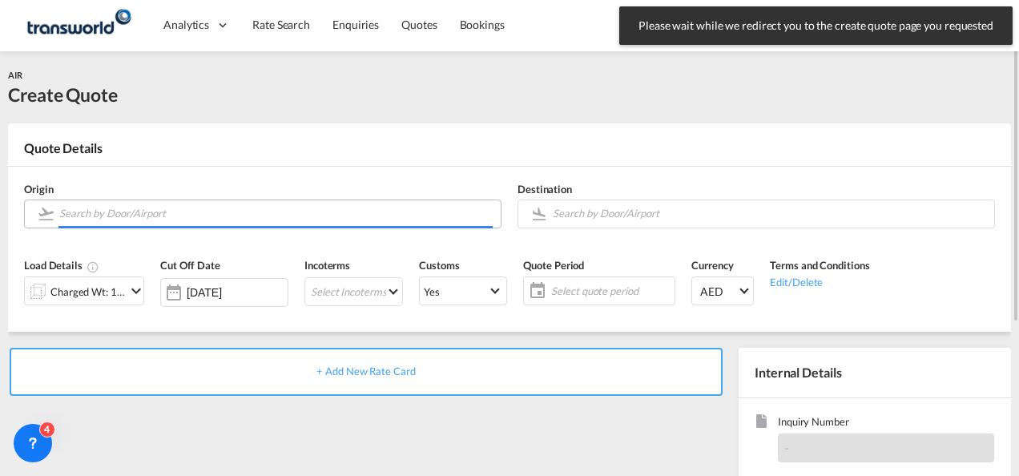
click at [144, 219] on input "Search by Door/Airport" at bounding box center [275, 213] width 433 height 28
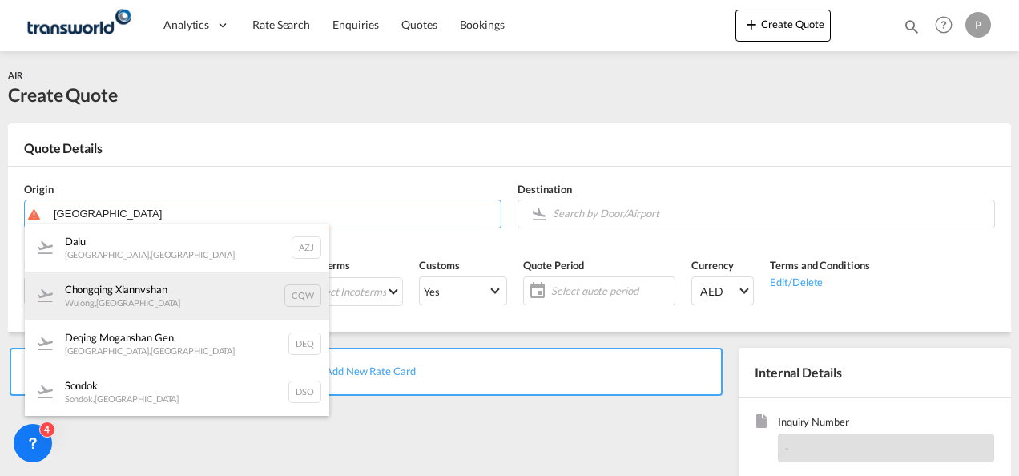
click at [163, 296] on div "Chongqing [PERSON_NAME] , [GEOGRAPHIC_DATA] CQW" at bounding box center [177, 296] width 304 height 48
type input "[PERSON_NAME], [GEOGRAPHIC_DATA], CQW"
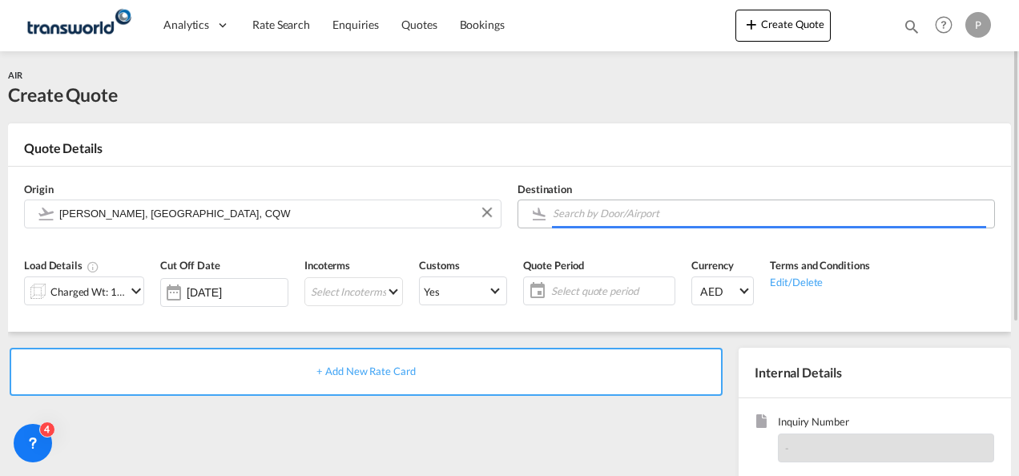
click at [597, 213] on body "Analytics Dashboard Rate Search Enquiries Quotes Bookings" at bounding box center [509, 238] width 1019 height 476
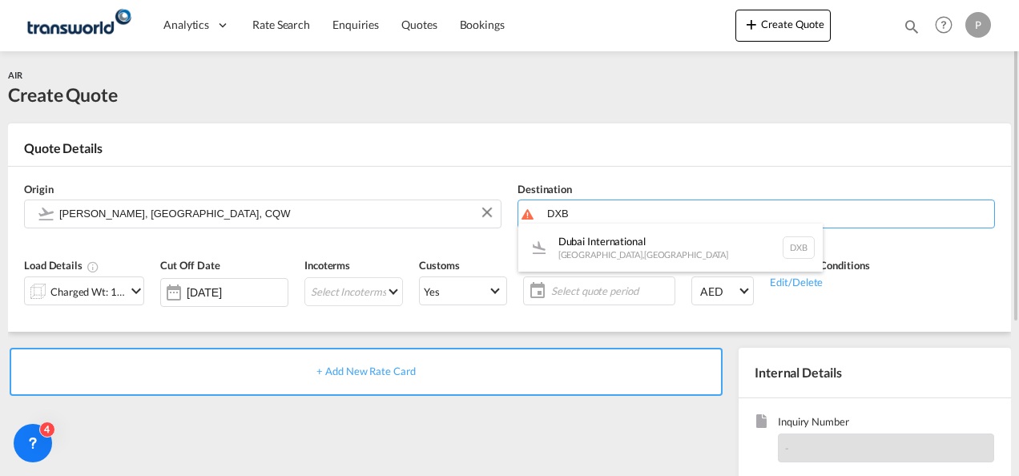
click at [591, 243] on div "Dubai International [GEOGRAPHIC_DATA] , [GEOGRAPHIC_DATA] DXB" at bounding box center [670, 247] width 304 height 48
type input "Dubai International, [GEOGRAPHIC_DATA], DXB"
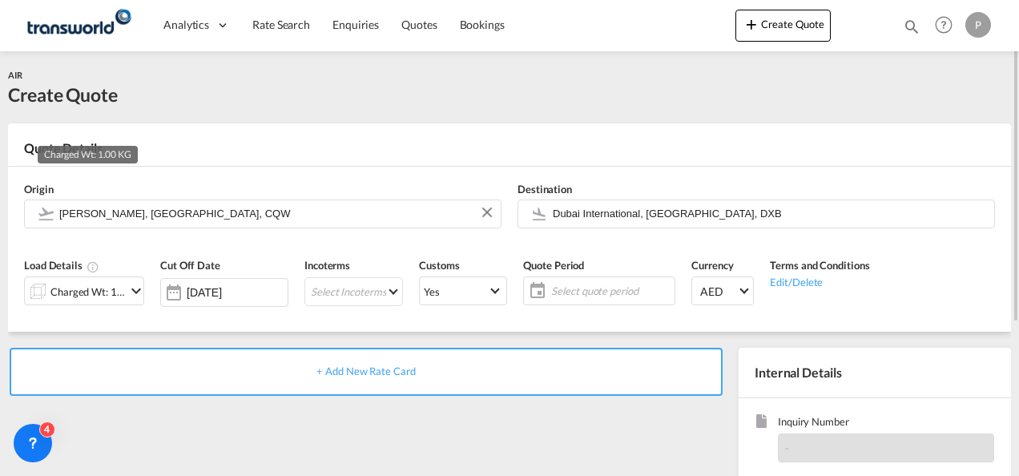
click at [92, 290] on div "Charged Wt: 1.00 KG" at bounding box center [87, 291] width 75 height 22
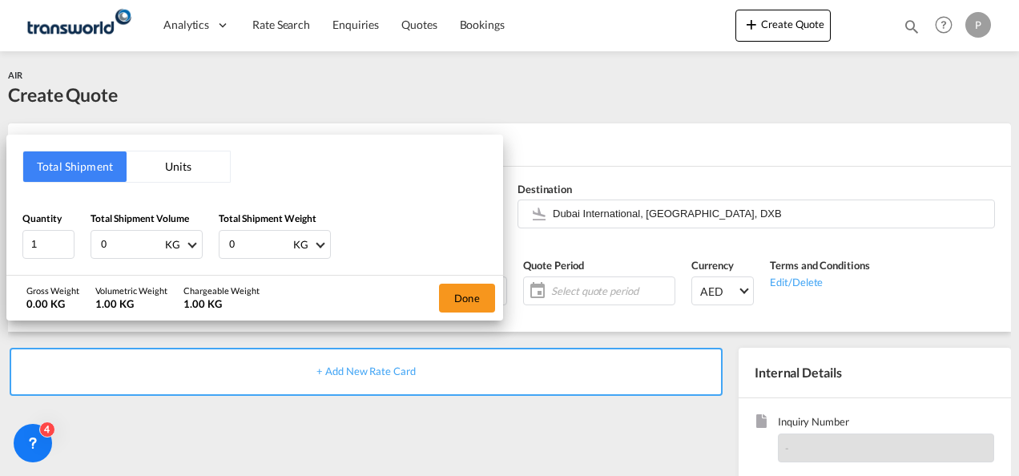
click at [115, 245] on input "0" at bounding box center [131, 244] width 64 height 27
type input "17.5"
click at [243, 240] on input "0" at bounding box center [259, 244] width 64 height 27
type input "6"
click at [455, 303] on button "Done" at bounding box center [467, 298] width 56 height 29
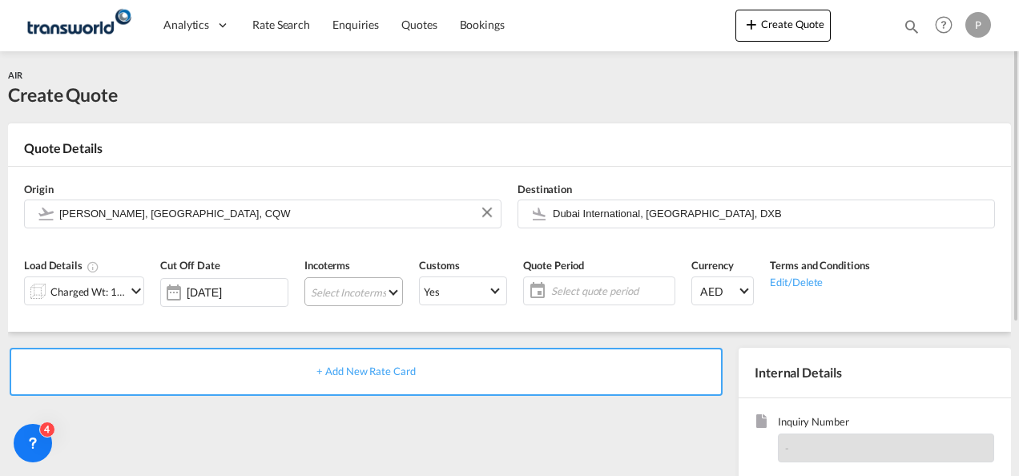
click at [328, 293] on md-select "Select Incoterms DPU - export Delivery at Place Unloaded CPT - export Carrier P…" at bounding box center [353, 291] width 99 height 29
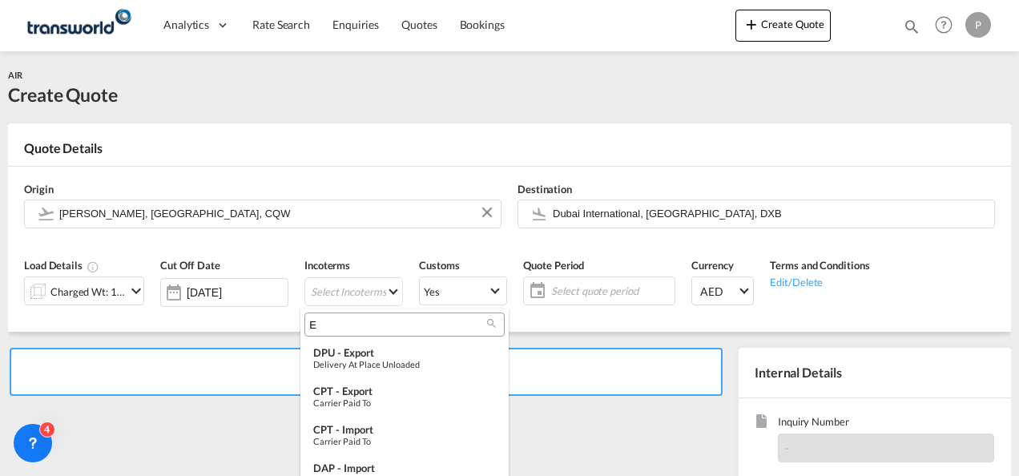
click at [326, 326] on input "E" at bounding box center [398, 324] width 178 height 14
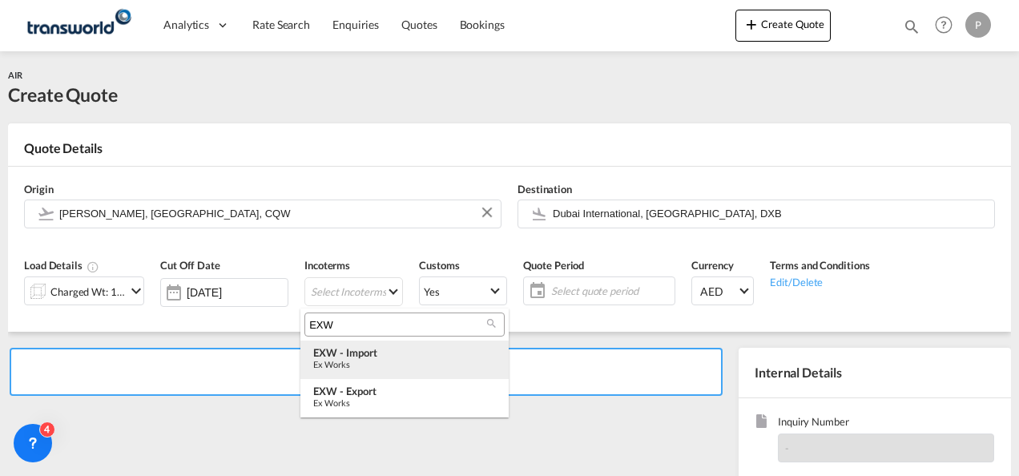
type input "EXW"
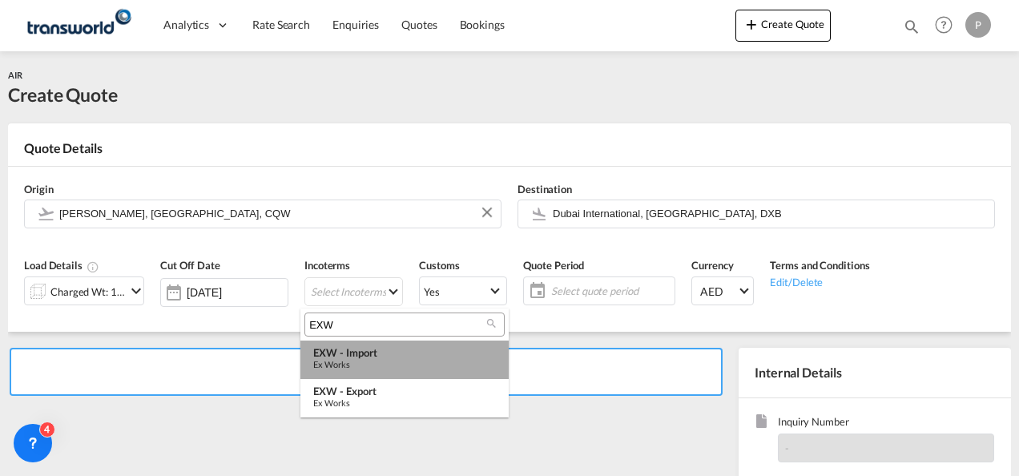
click at [376, 344] on md-option "EXW - import Ex Works" at bounding box center [404, 359] width 208 height 38
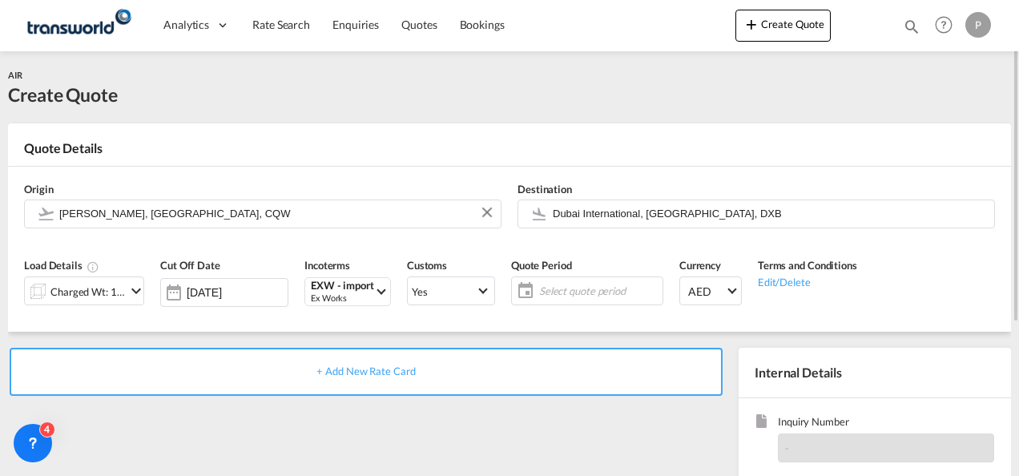
click at [551, 293] on span "Select quote period" at bounding box center [598, 291] width 119 height 14
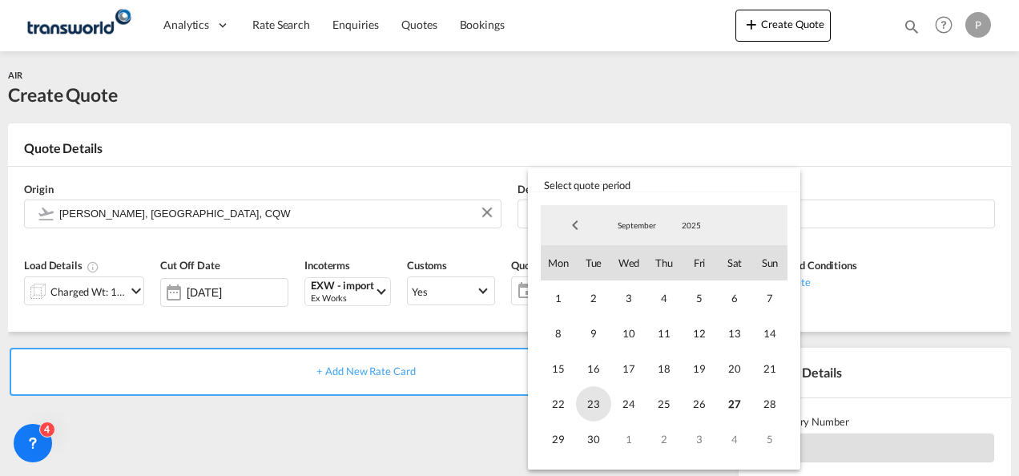
click at [588, 401] on span "23" at bounding box center [593, 403] width 35 height 35
click at [588, 432] on span "30" at bounding box center [593, 438] width 35 height 35
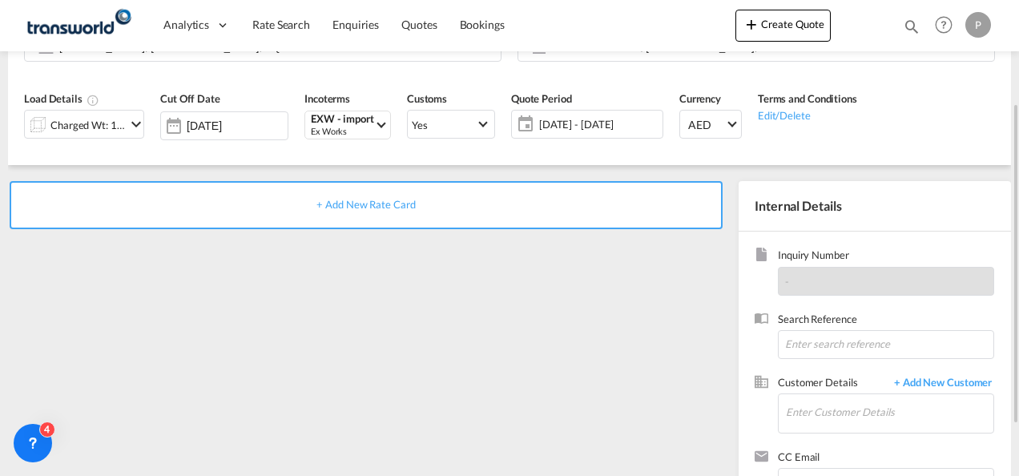
scroll to position [171, 0]
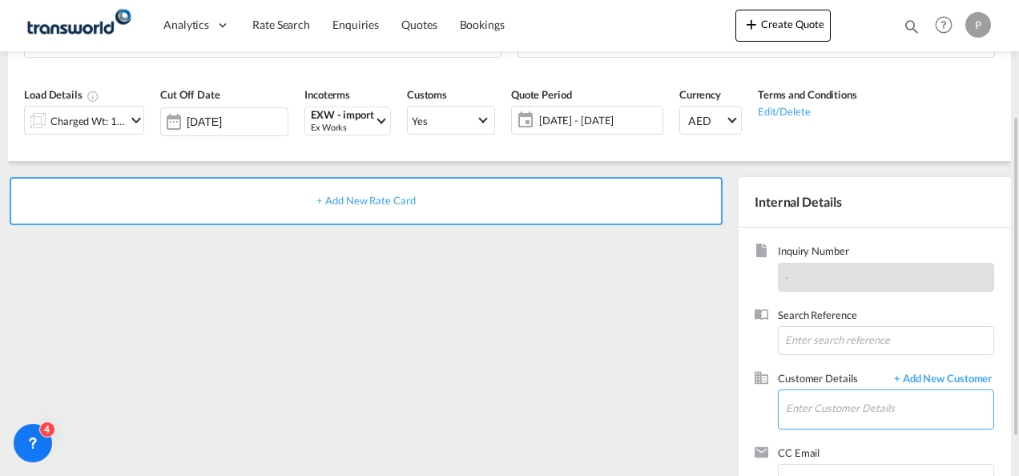
type input "S"
click at [811, 417] on input "S" at bounding box center [889, 408] width 207 height 36
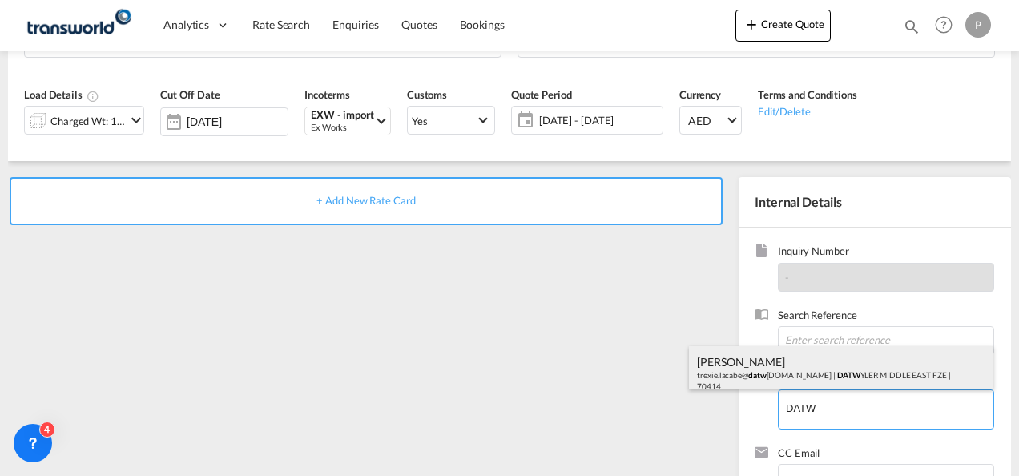
click at [806, 383] on div "[PERSON_NAME] trexie.lacabe@ datw [DOMAIN_NAME] | DATW YLER MIDDLE EAST FZE | 7…" at bounding box center [841, 373] width 304 height 54
type input "[PERSON_NAME] MIDDLE EAST FZE, [PERSON_NAME], [EMAIL_ADDRESS][PERSON_NAME][DOMA…"
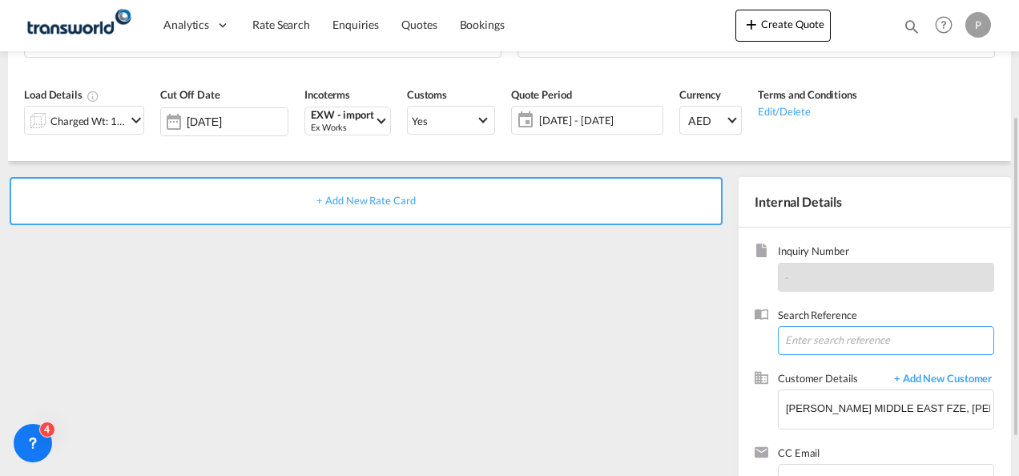
click at [841, 338] on input at bounding box center [886, 340] width 216 height 29
type input "TWG940"
click at [373, 196] on span "+ Add New Rate Card" at bounding box center [365, 200] width 99 height 13
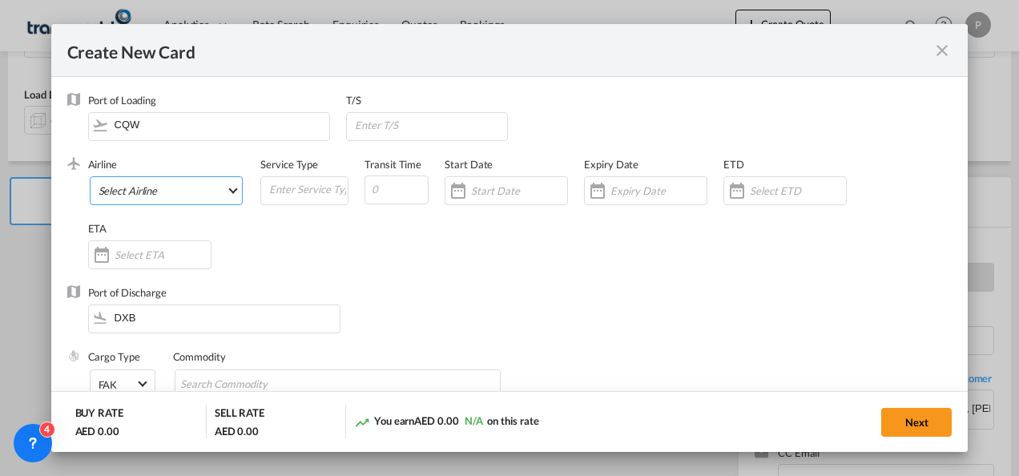
click at [127, 191] on md-select "Select Airline AIR EXPRESS S.A. (1166- / -) CMA CGM Air Cargo (1140-2C / -) DDW…" at bounding box center [167, 190] width 154 height 29
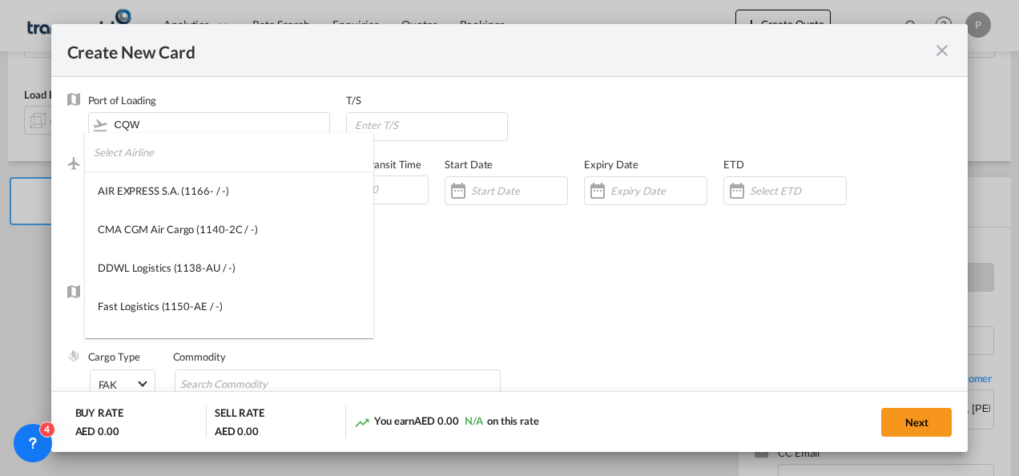
click at [133, 154] on input "search" at bounding box center [234, 152] width 280 height 38
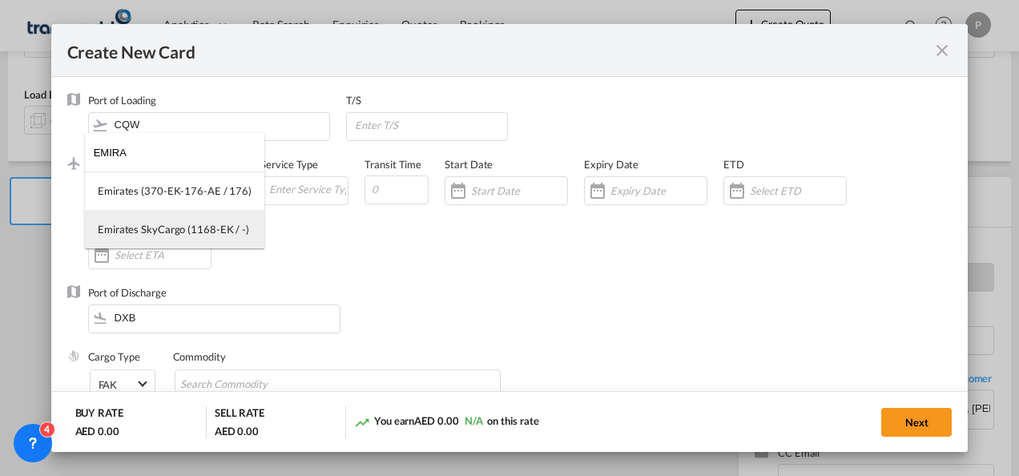
type input "EMIRA"
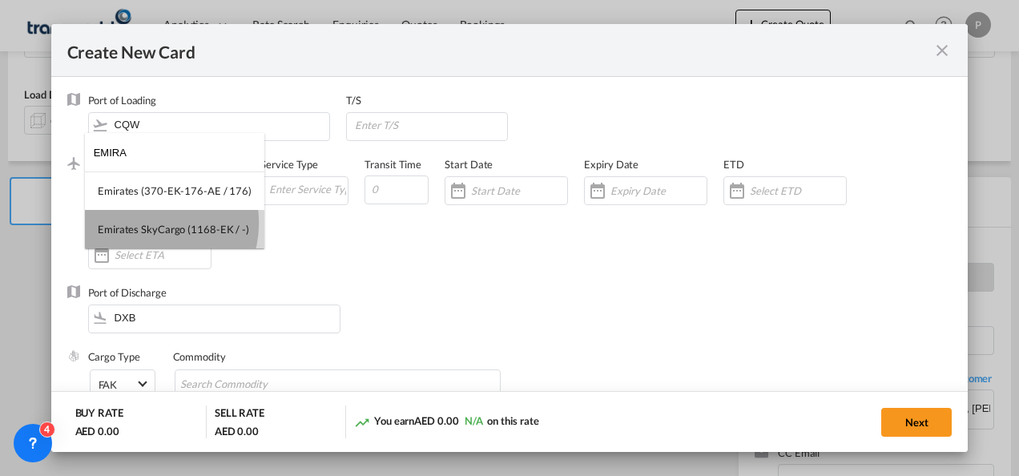
click at [149, 223] on div "Emirates SkyCargo (1168-EK / -)" at bounding box center [173, 229] width 151 height 14
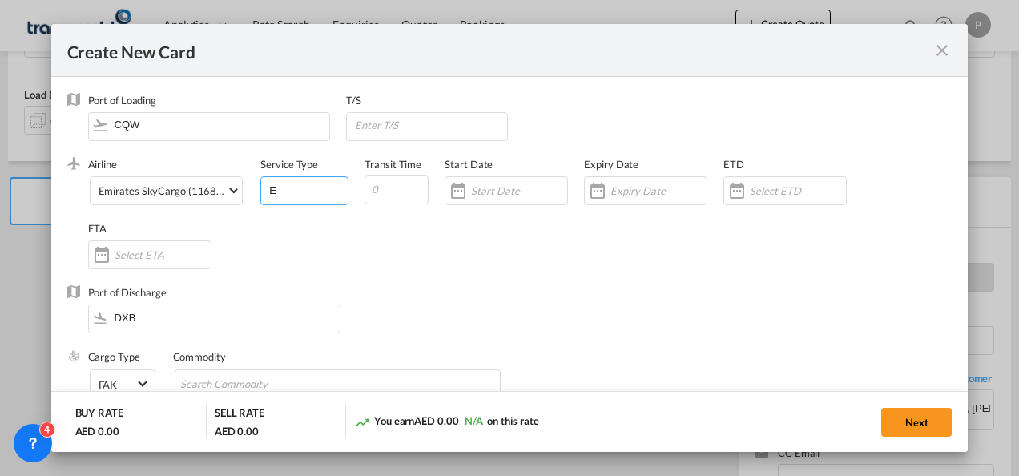
click at [328, 184] on input "E" at bounding box center [307, 189] width 80 height 24
type input "EXW IMPORT"
click at [626, 191] on input "Create New Card ..." at bounding box center [658, 190] width 96 height 13
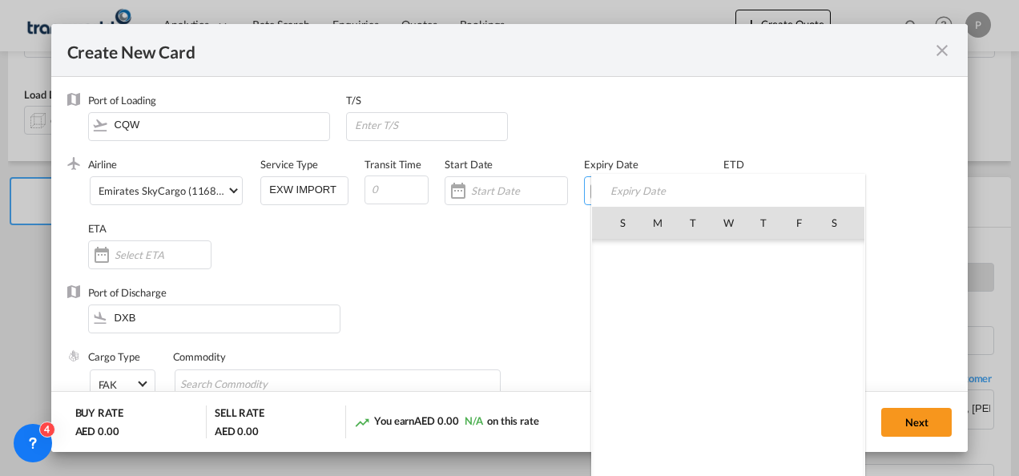
scroll to position [370991, 0]
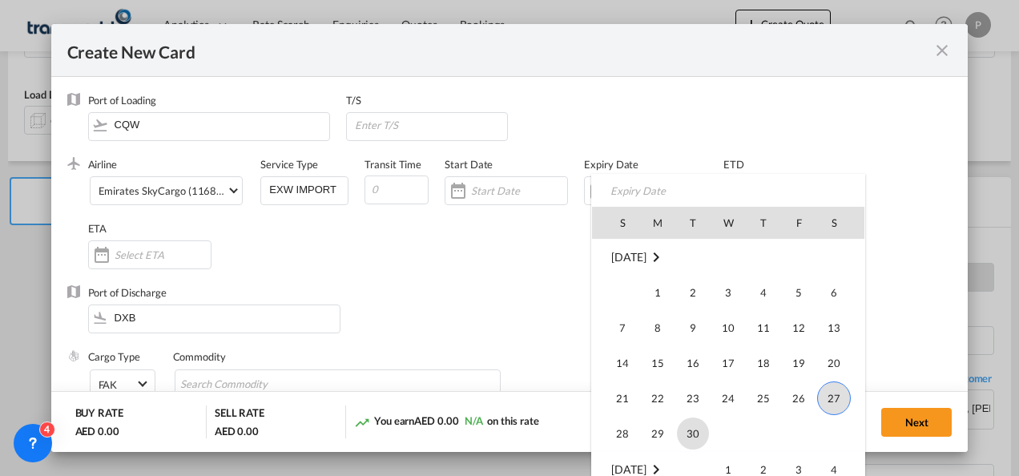
click at [683, 421] on span "30" at bounding box center [693, 433] width 32 height 32
type input "[DATE]"
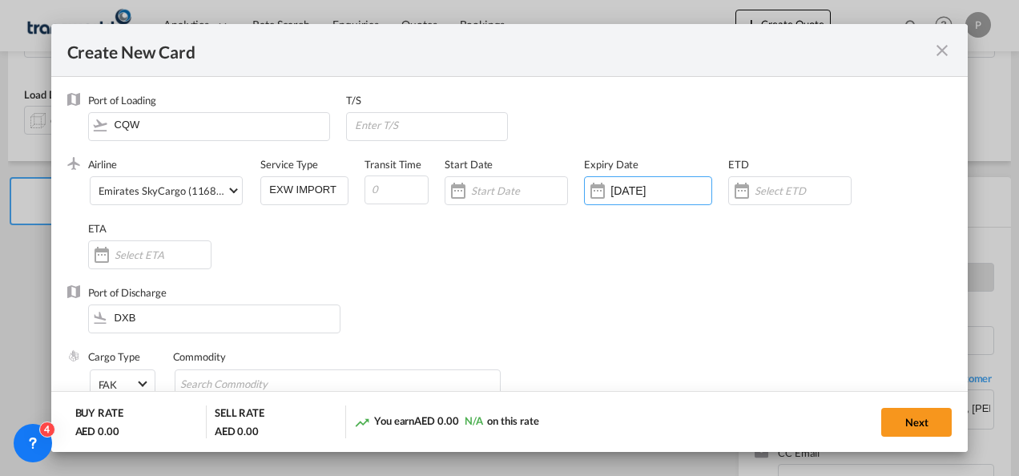
scroll to position [97, 0]
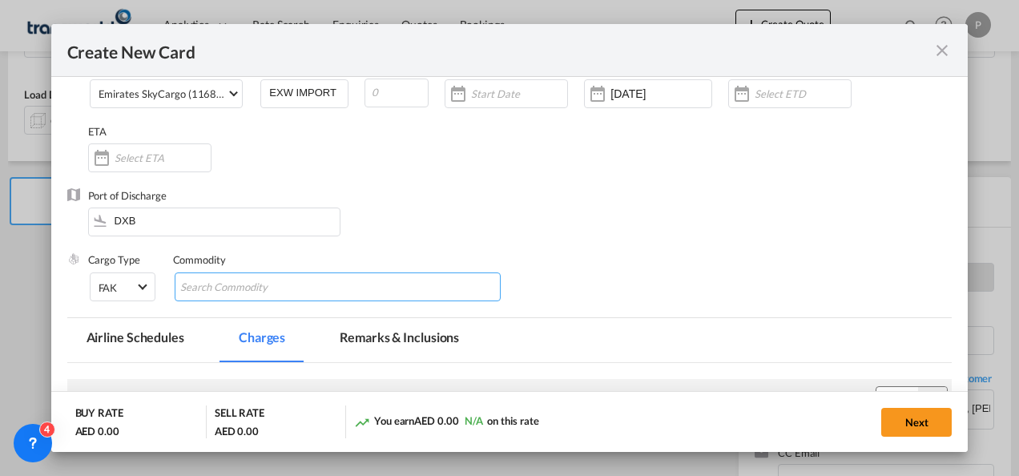
click at [317, 289] on md-chips-wrap "Chips container with autocompletion. Enter the text area, type text to search, …" at bounding box center [338, 286] width 327 height 29
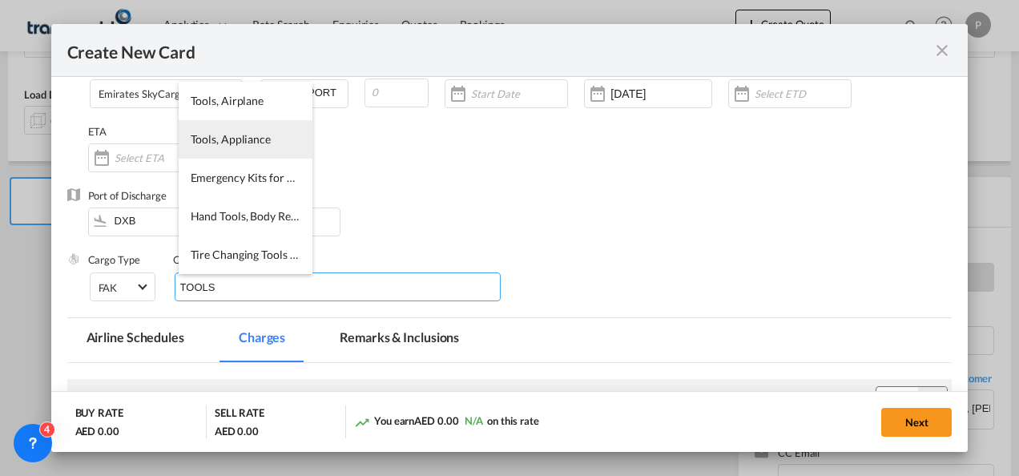
type input "TOOLS"
click at [231, 131] on li "Tools, Appliance" at bounding box center [246, 139] width 134 height 38
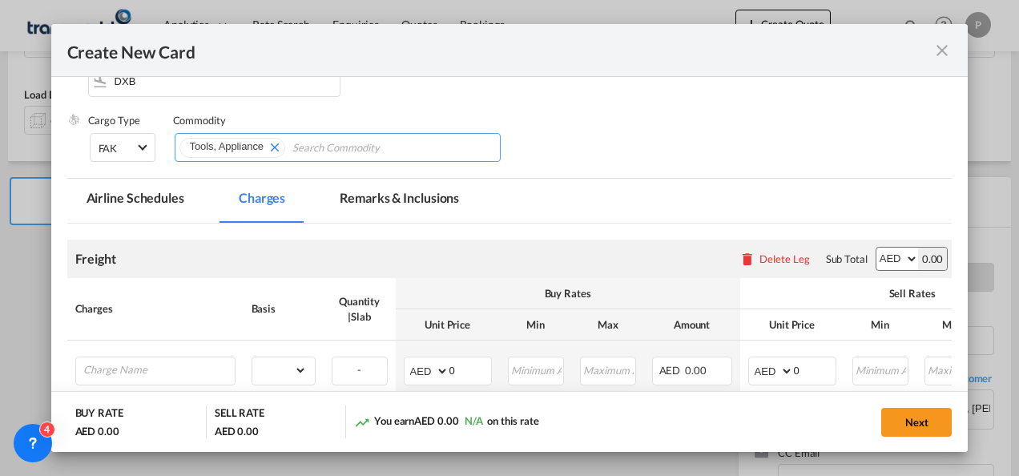
scroll to position [237, 0]
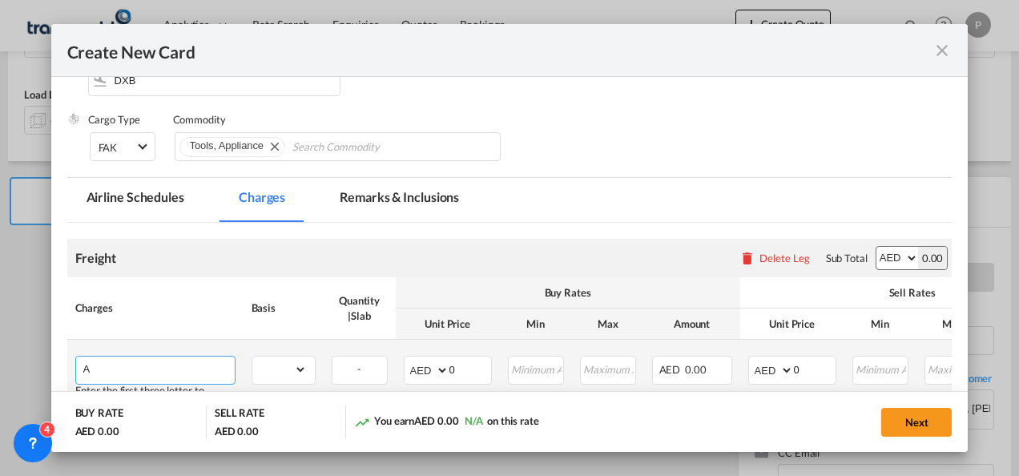
click at [143, 368] on input "A" at bounding box center [158, 368] width 151 height 24
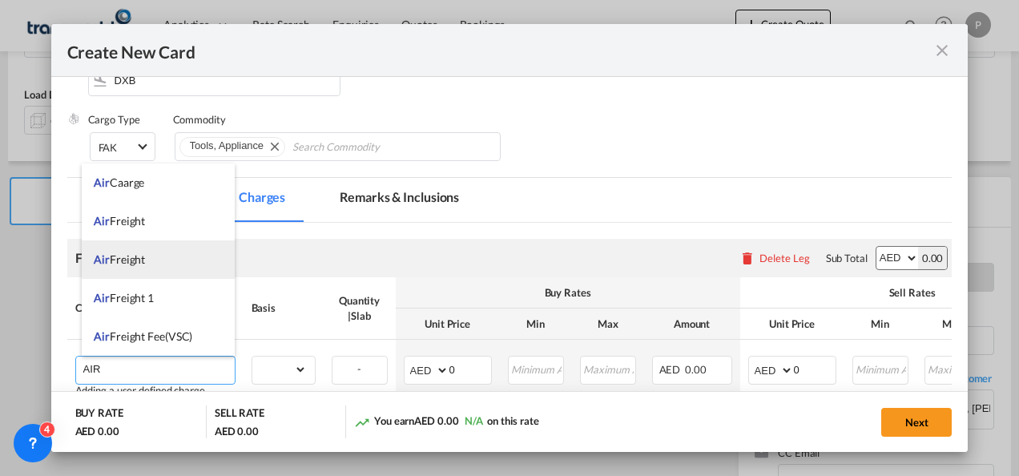
click at [163, 261] on li "Air Freight" at bounding box center [158, 259] width 153 height 38
type input "Air Freight"
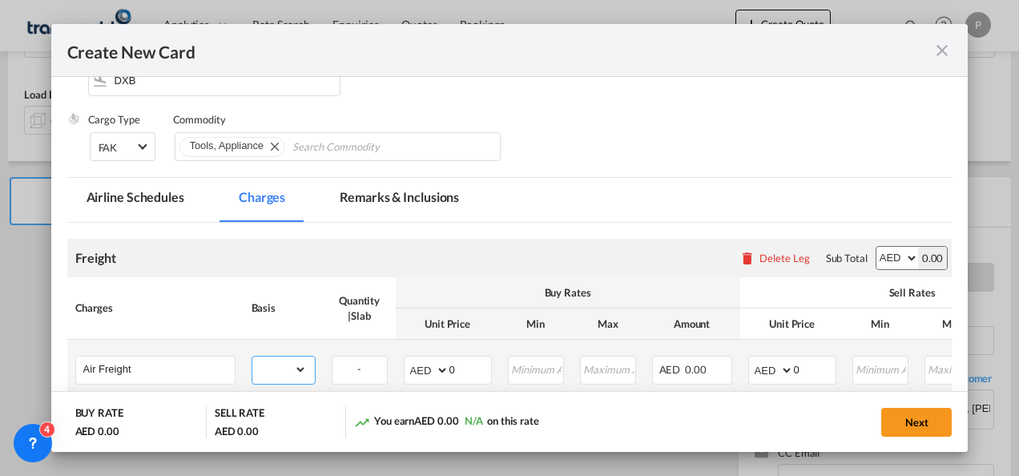
click at [293, 364] on select "gross_weight volumetric_weight per_shipment per_bl per_km % on air freight per_…" at bounding box center [279, 369] width 54 height 26
select select "per_shipment"
click at [252, 356] on select "gross_weight volumetric_weight per_shipment per_bl per_km % on air freight per_…" at bounding box center [279, 369] width 54 height 26
click at [809, 368] on input "0" at bounding box center [815, 368] width 42 height 24
type input "650"
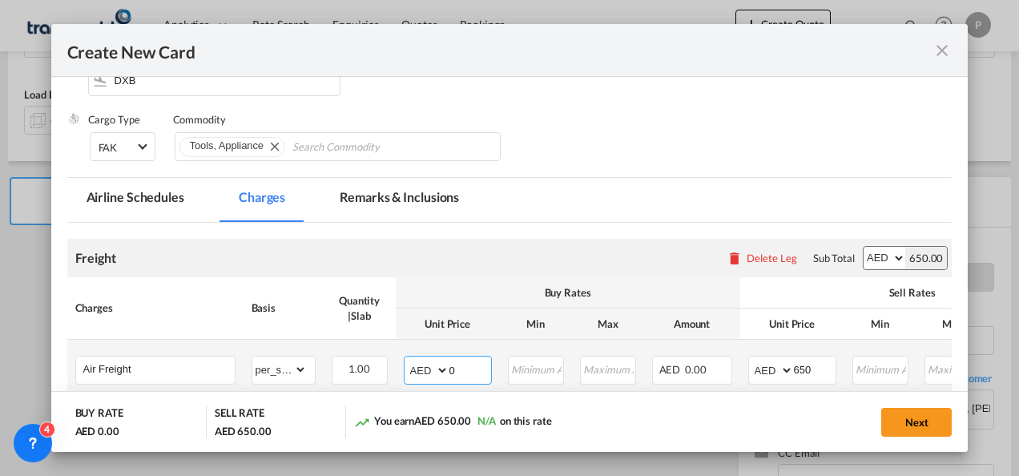
click at [458, 370] on input "0" at bounding box center [470, 368] width 42 height 24
type input "520"
click at [915, 420] on button "Next" at bounding box center [916, 422] width 70 height 29
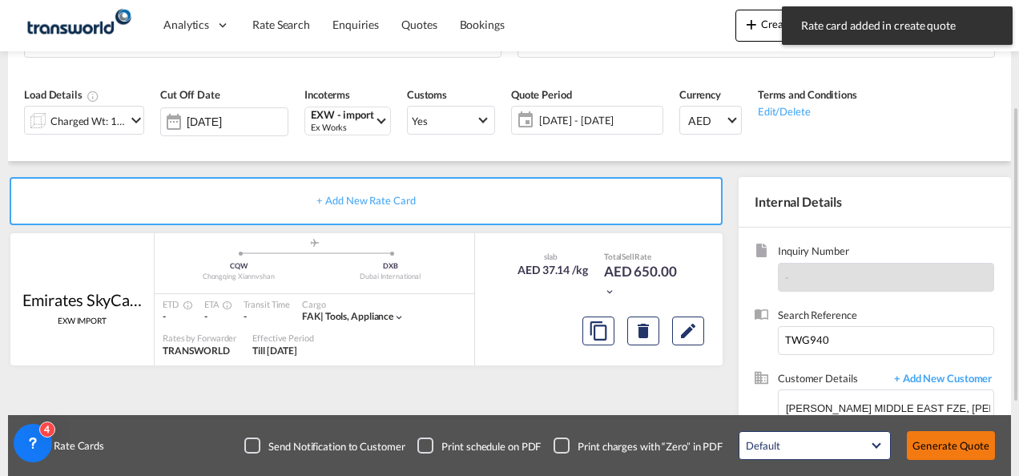
click at [943, 436] on button "Generate Quote" at bounding box center [951, 445] width 88 height 29
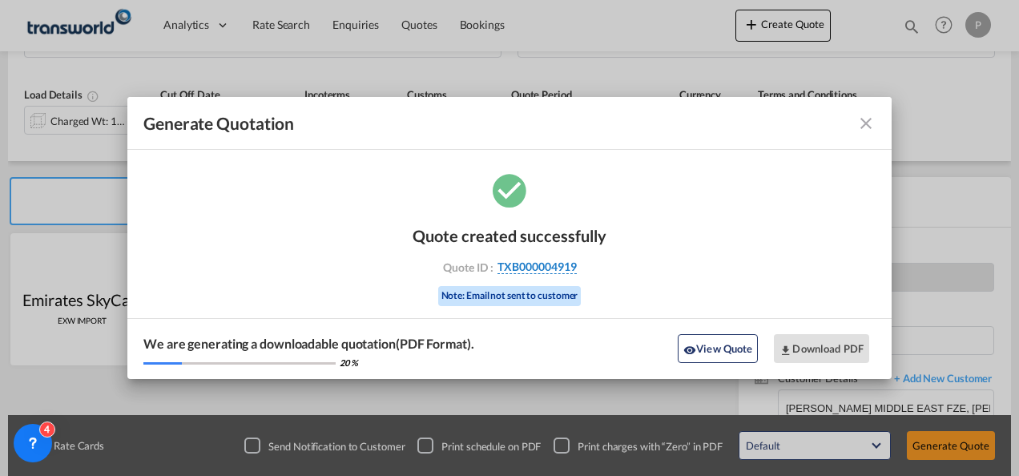
click at [554, 261] on span "TXB000004919" at bounding box center [536, 266] width 79 height 14
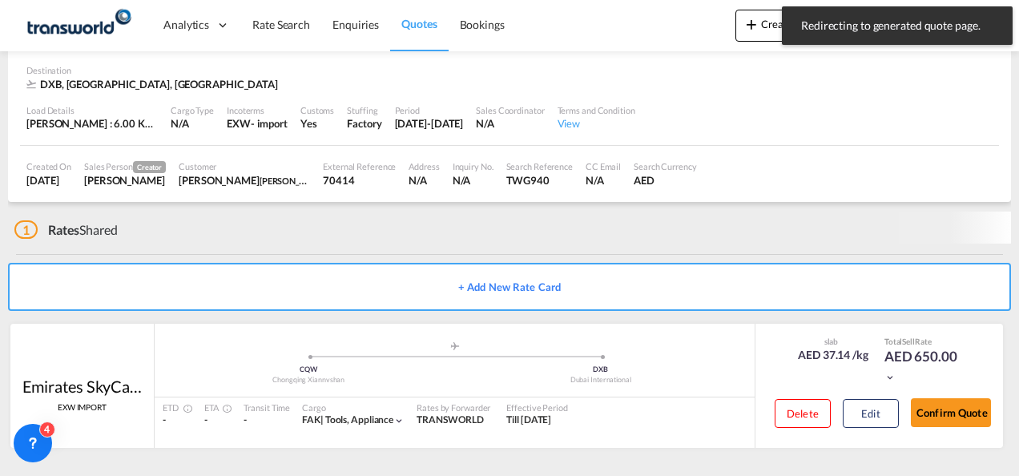
scroll to position [98, 0]
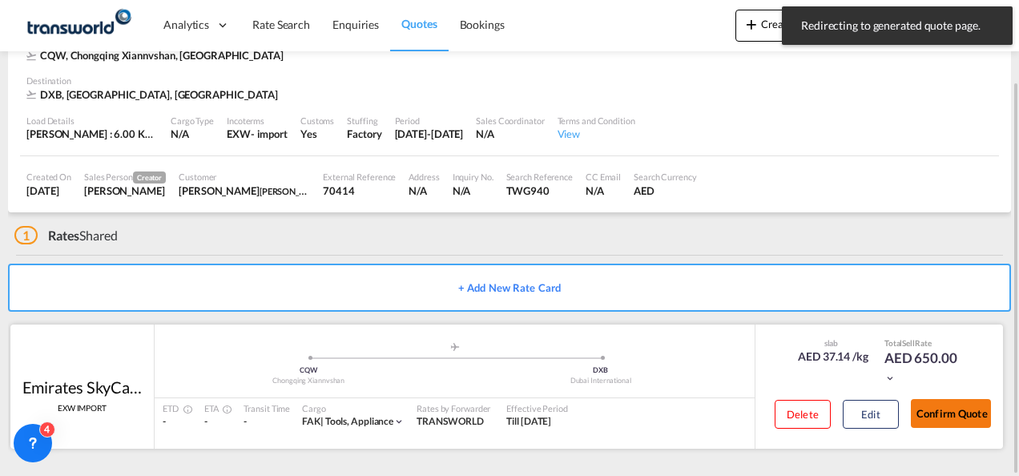
click at [947, 407] on button "Confirm Quote" at bounding box center [951, 413] width 80 height 29
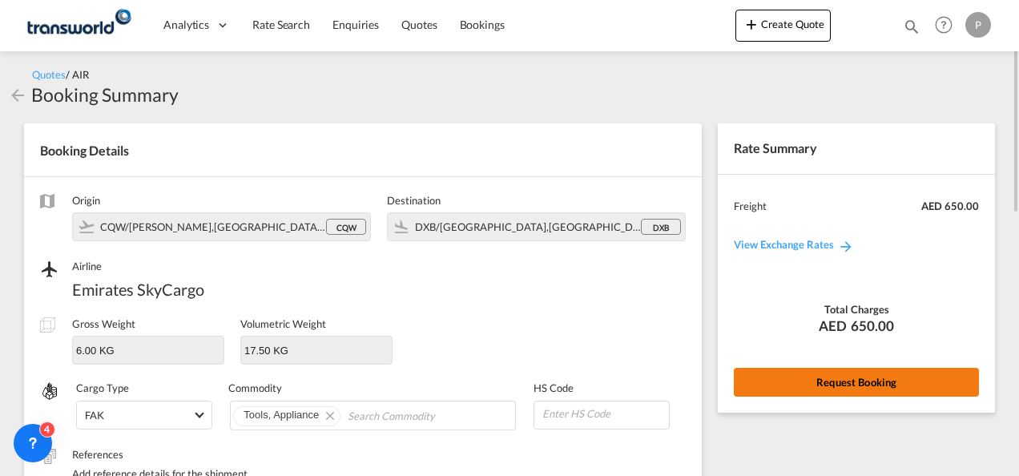
click at [839, 381] on button "Request Booking" at bounding box center [856, 382] width 245 height 29
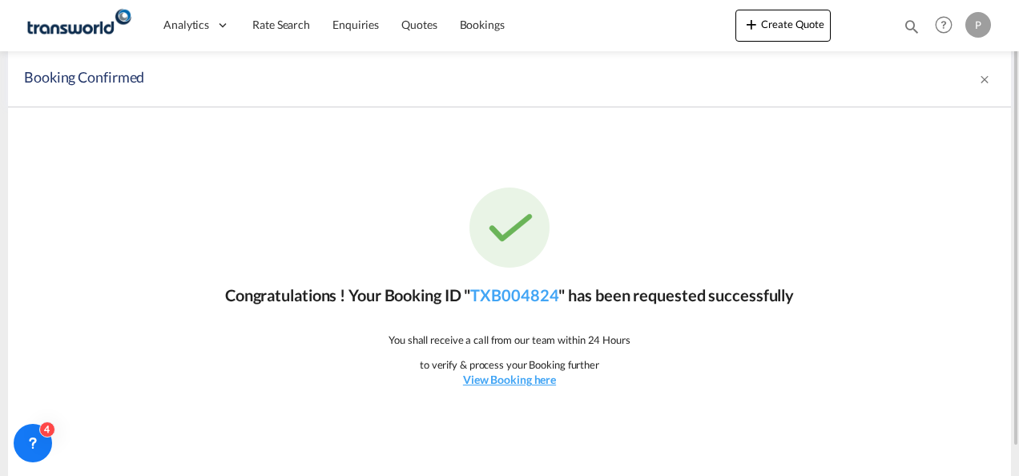
click at [517, 309] on div "Congratulations ! Your Booking ID " TXB004824 " has been requested successfully…" at bounding box center [509, 287] width 1003 height 360
click at [517, 301] on link "TXB004824" at bounding box center [514, 294] width 88 height 19
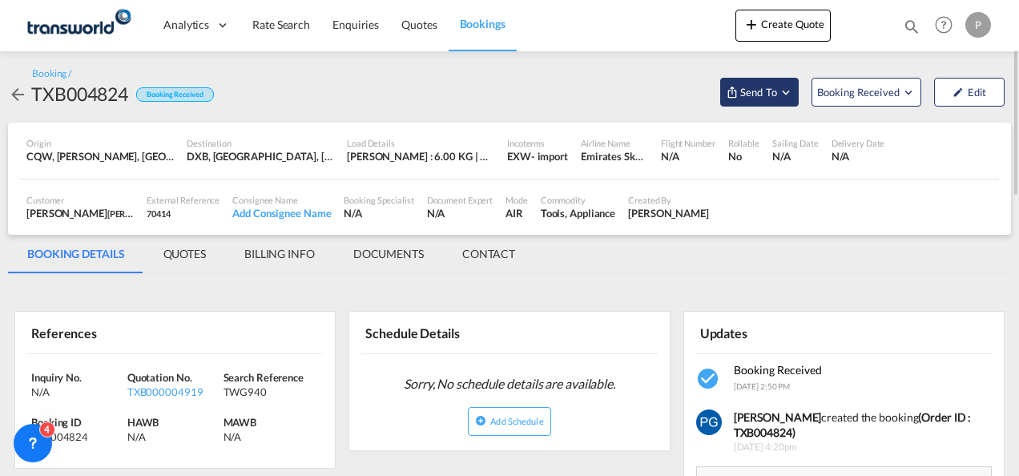
click at [786, 104] on button "Send To" at bounding box center [759, 92] width 78 height 29
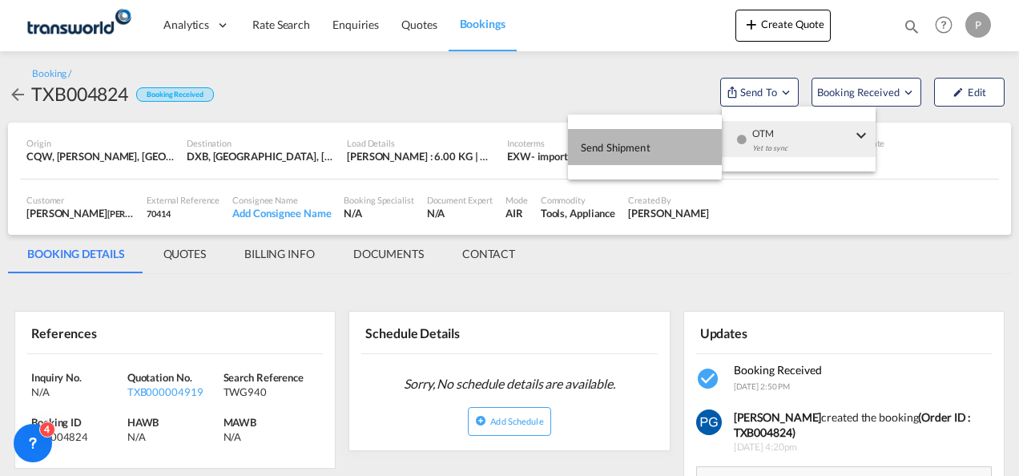
click at [650, 159] on button "Send Shipment" at bounding box center [645, 147] width 154 height 36
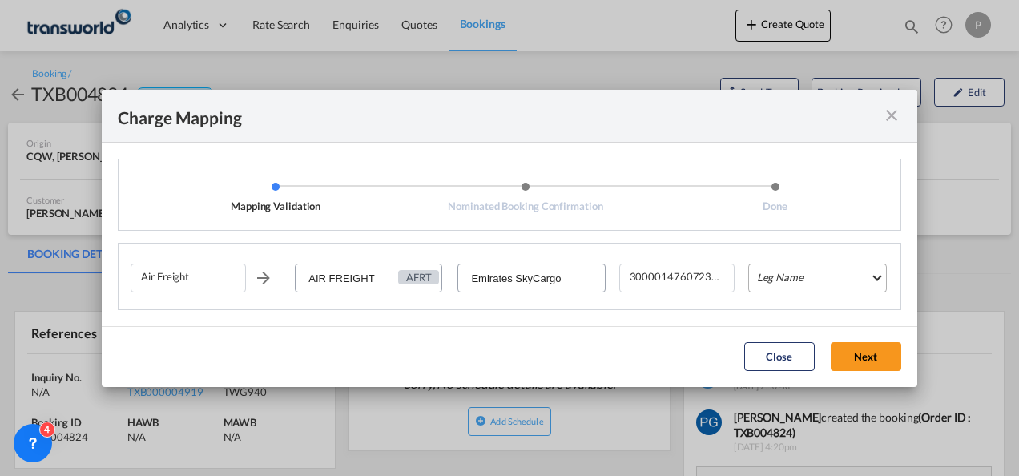
click at [793, 280] on md-select "Leg Name HANDLING ORIGIN HANDLING DESTINATION OTHERS TL PICK UP CUSTOMS ORIGIN …" at bounding box center [817, 277] width 139 height 29
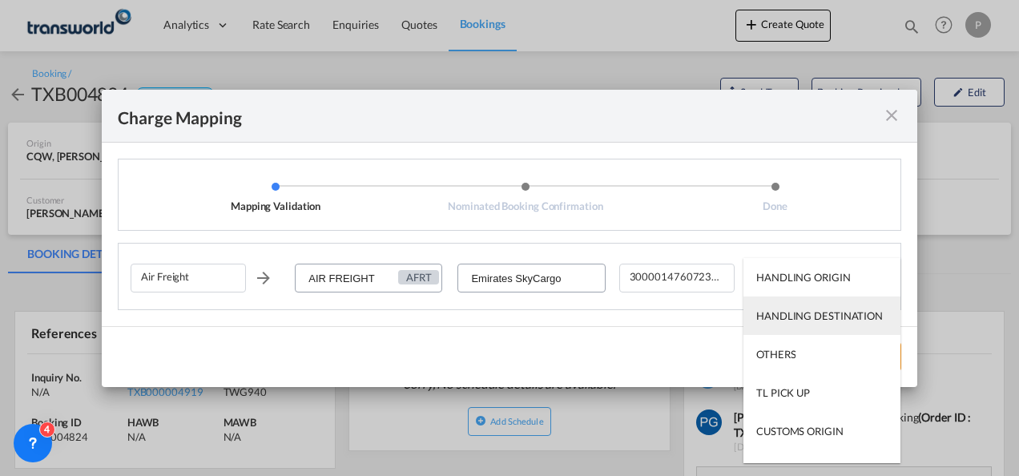
scroll to position [103, 0]
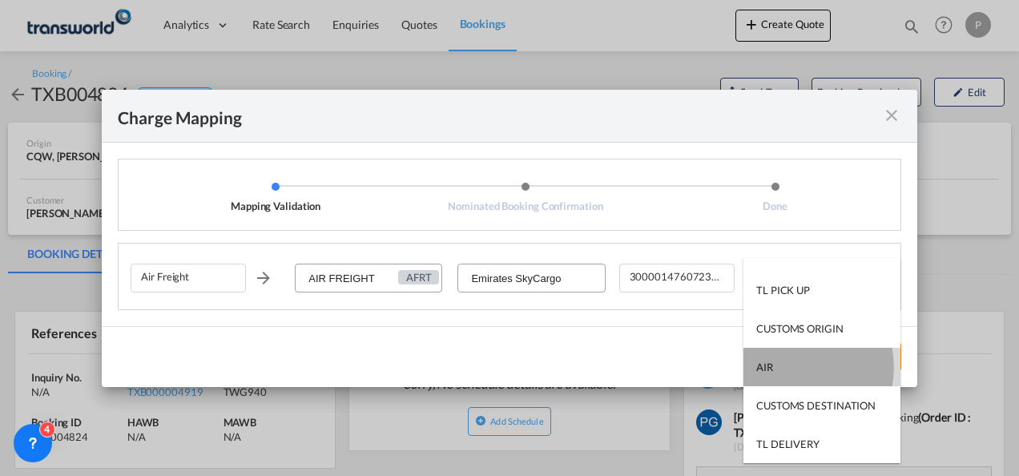
click at [782, 367] on md-option "AIR" at bounding box center [821, 367] width 157 height 38
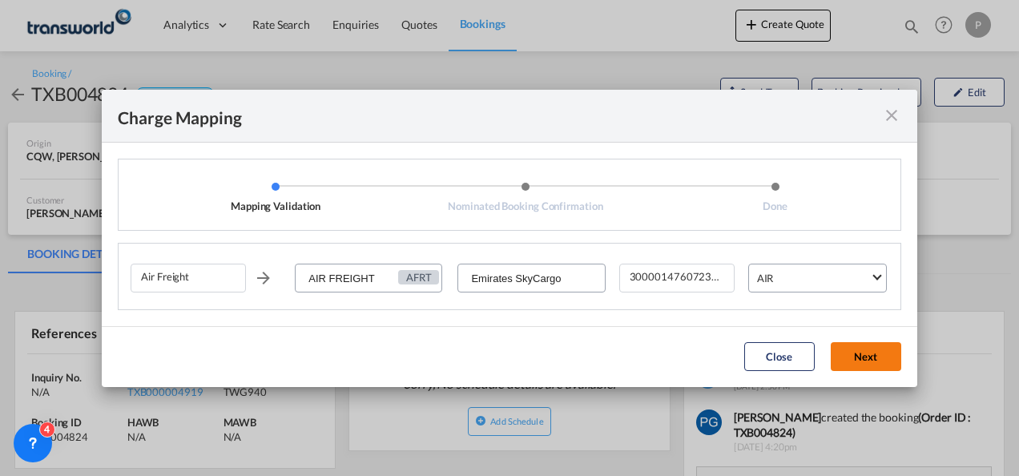
click at [873, 349] on button "Next" at bounding box center [866, 356] width 70 height 29
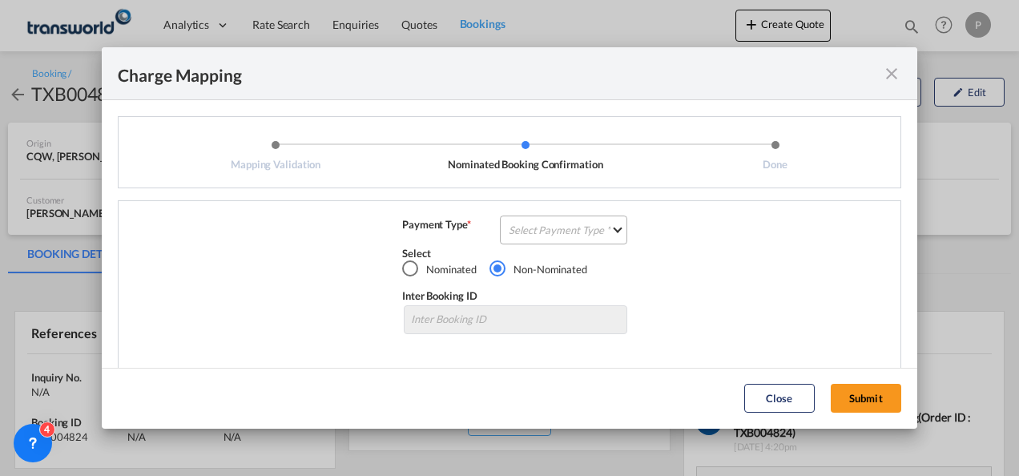
click at [565, 227] on md-select "Select Payment Type COLLECT PREPAID" at bounding box center [563, 229] width 127 height 29
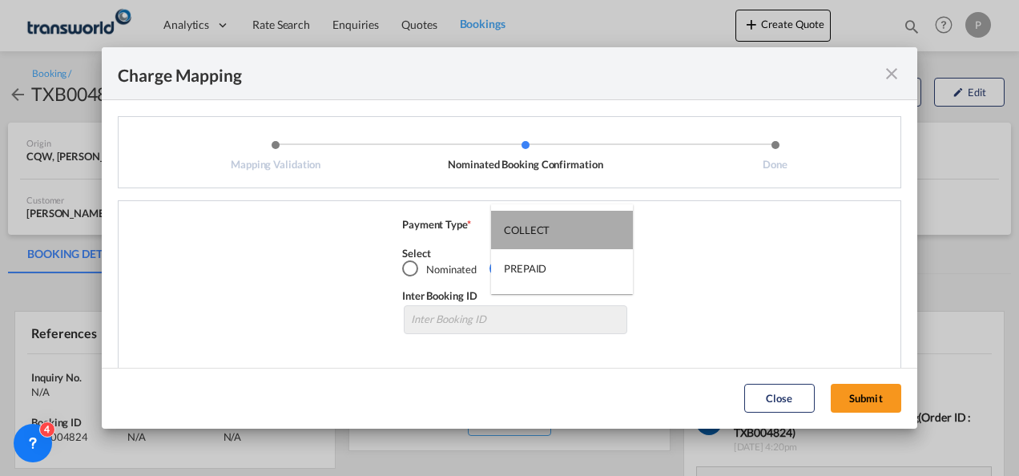
click at [565, 227] on md-option "COLLECT" at bounding box center [562, 230] width 142 height 38
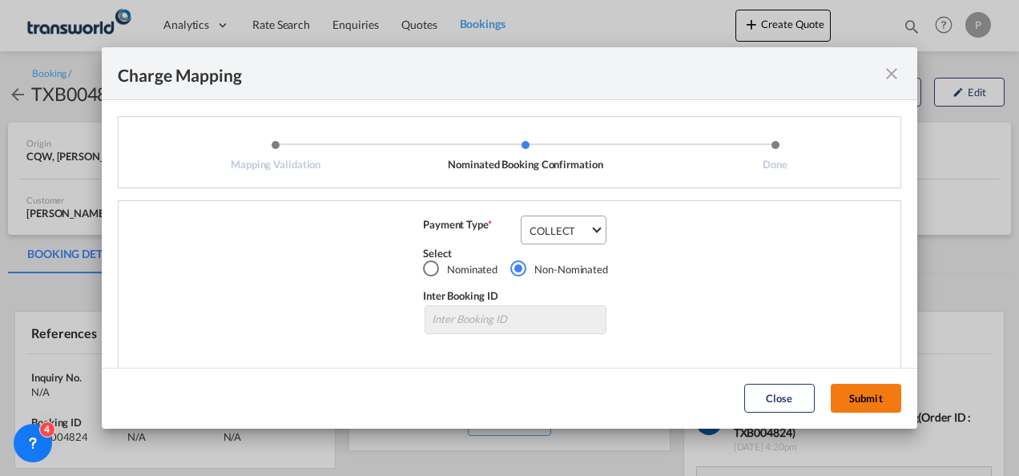
click at [869, 392] on button "Submit" at bounding box center [866, 398] width 70 height 29
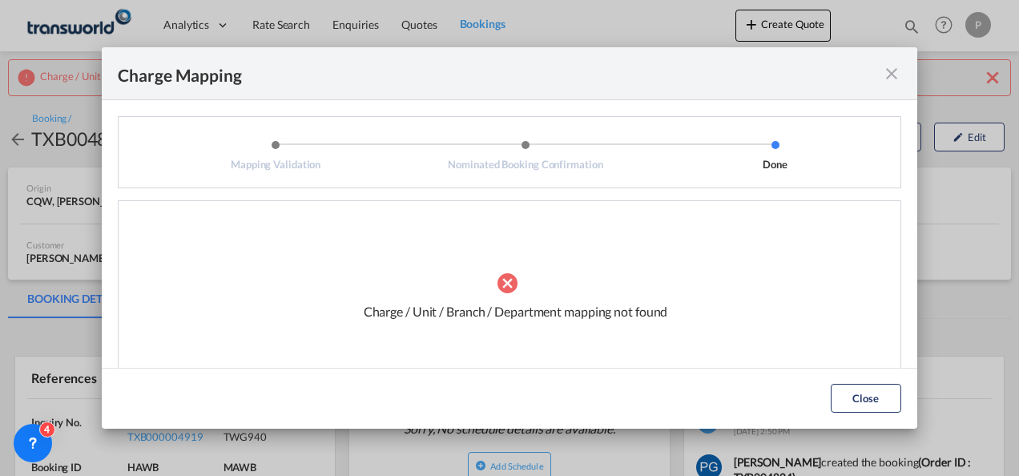
click at [887, 74] on md-icon "icon-close fg-AAA8AD cursor" at bounding box center [891, 73] width 19 height 19
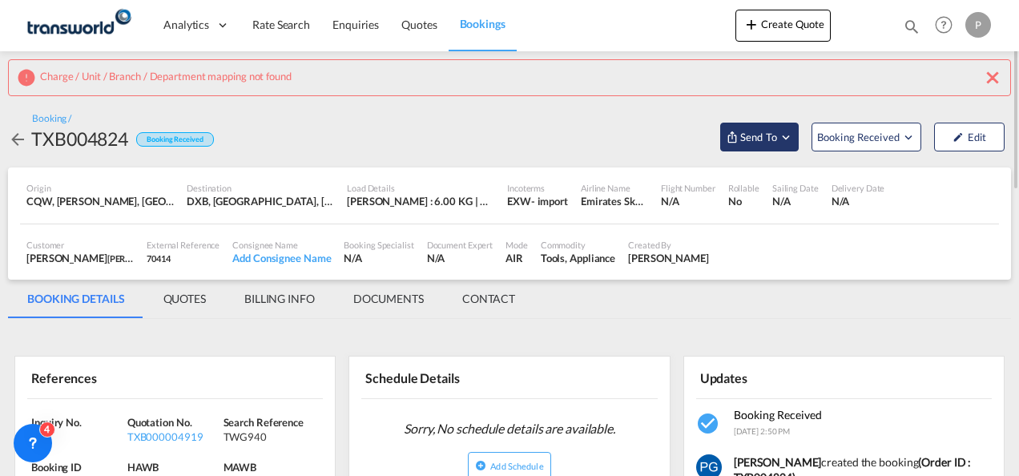
drag, startPoint x: 745, startPoint y: 132, endPoint x: 753, endPoint y: 138, distance: 9.8
click at [753, 138] on span "Send To" at bounding box center [758, 137] width 40 height 16
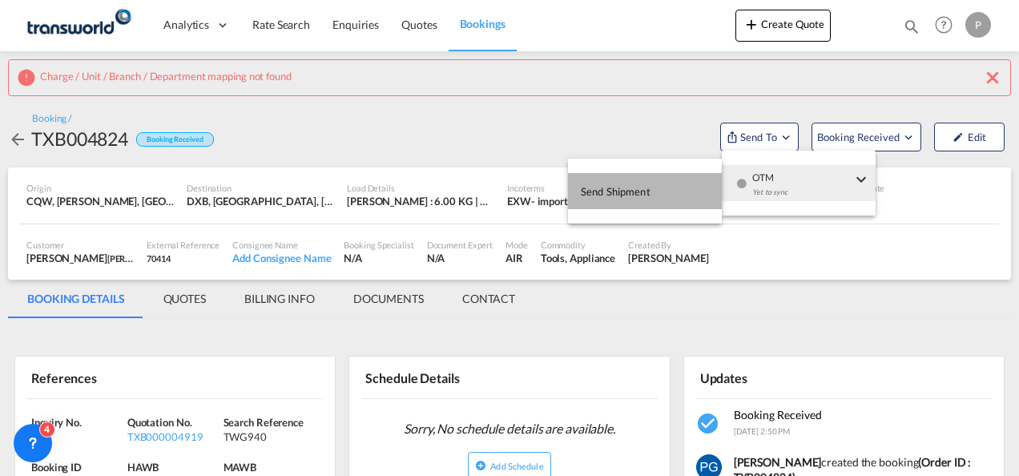
click at [646, 184] on span "Send Shipment" at bounding box center [616, 192] width 70 height 26
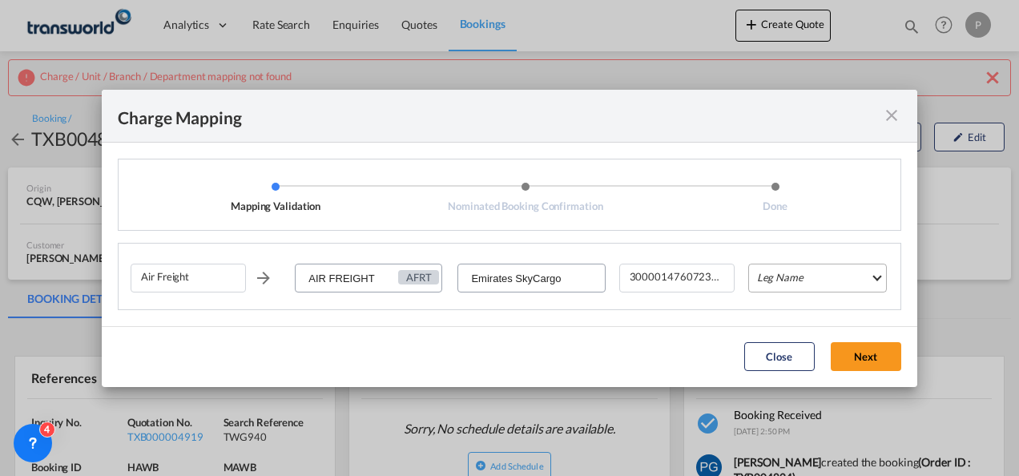
click at [780, 275] on md-select "Leg Name HANDLING ORIGIN HANDLING DESTINATION OTHERS TL PICK UP CUSTOMS ORIGIN …" at bounding box center [817, 277] width 139 height 29
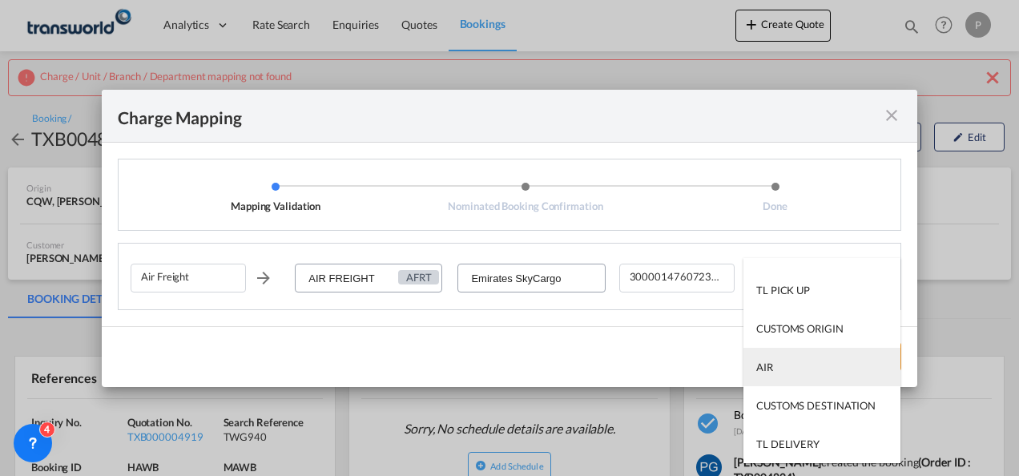
click at [788, 364] on md-option "AIR" at bounding box center [821, 367] width 157 height 38
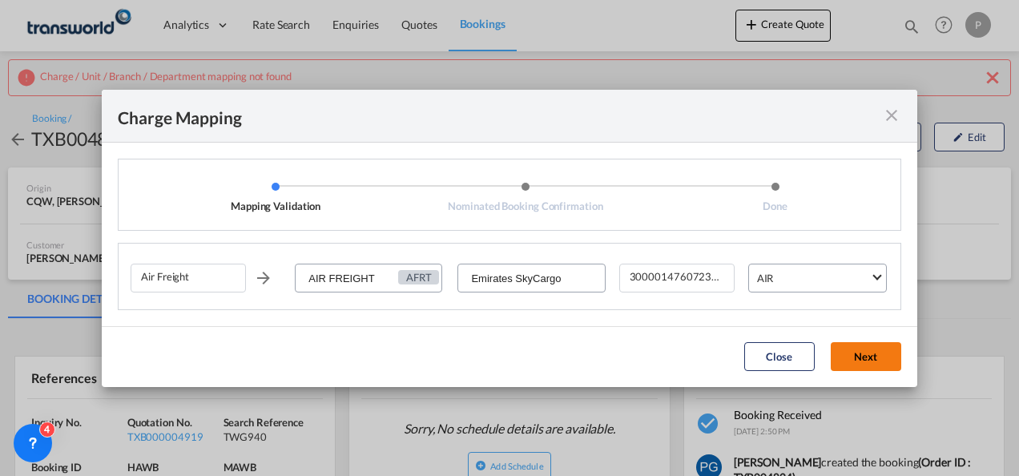
click at [851, 363] on button "Next" at bounding box center [866, 356] width 70 height 29
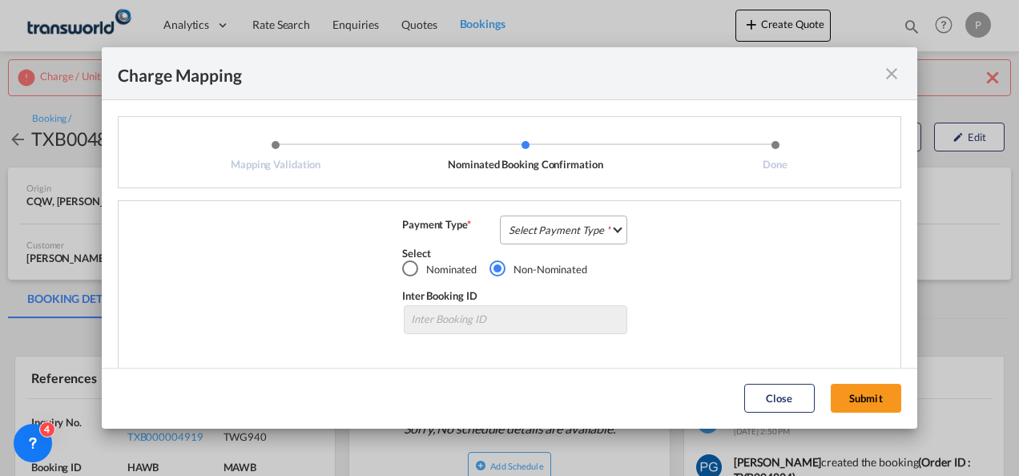
click at [540, 227] on md-select "Select Payment Type COLLECT PREPAID" at bounding box center [563, 229] width 127 height 29
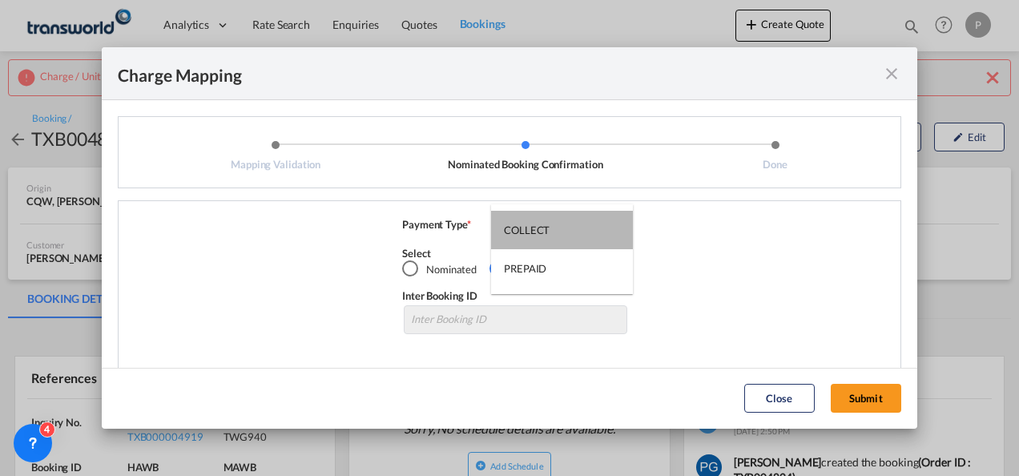
click at [540, 227] on div "COLLECT" at bounding box center [527, 230] width 46 height 14
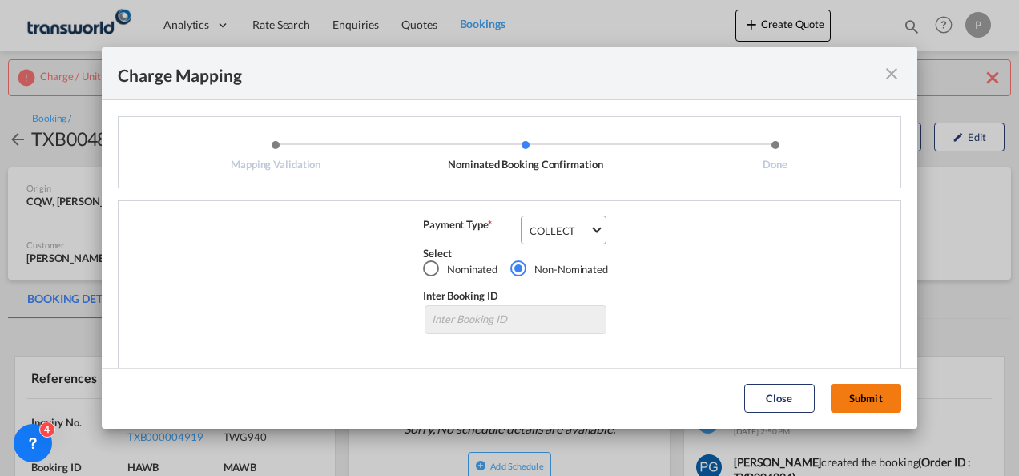
click at [879, 395] on button "Submit" at bounding box center [866, 398] width 70 height 29
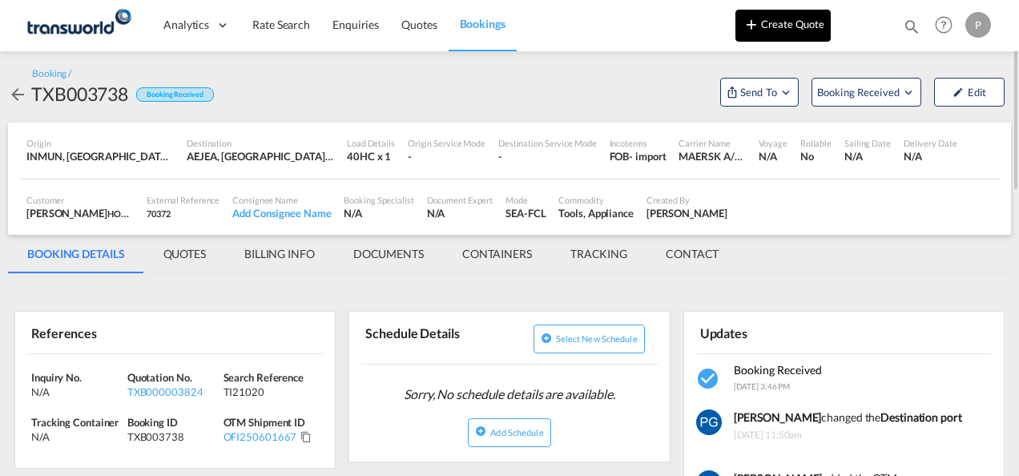
click at [774, 33] on button "Create Quote" at bounding box center [782, 26] width 95 height 32
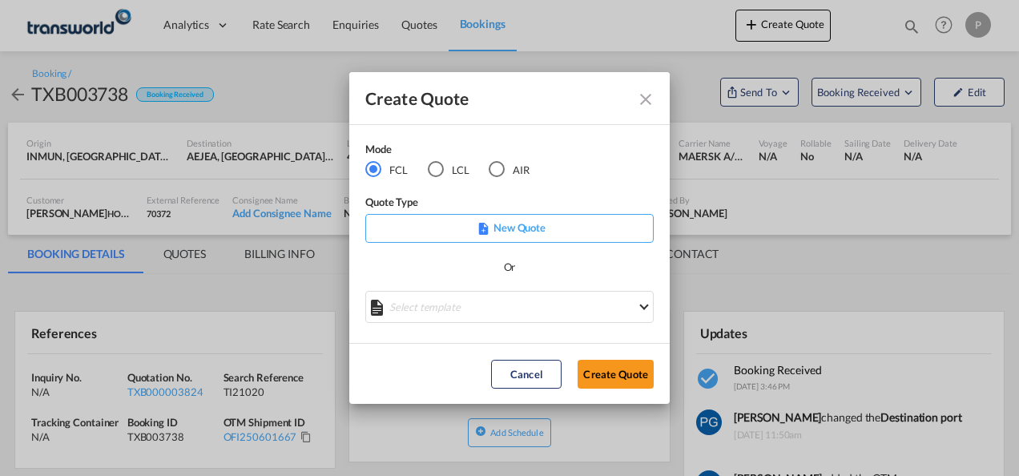
click at [493, 164] on div "AIR" at bounding box center [497, 169] width 16 height 16
click at [606, 376] on button "Create Quote" at bounding box center [615, 374] width 76 height 29
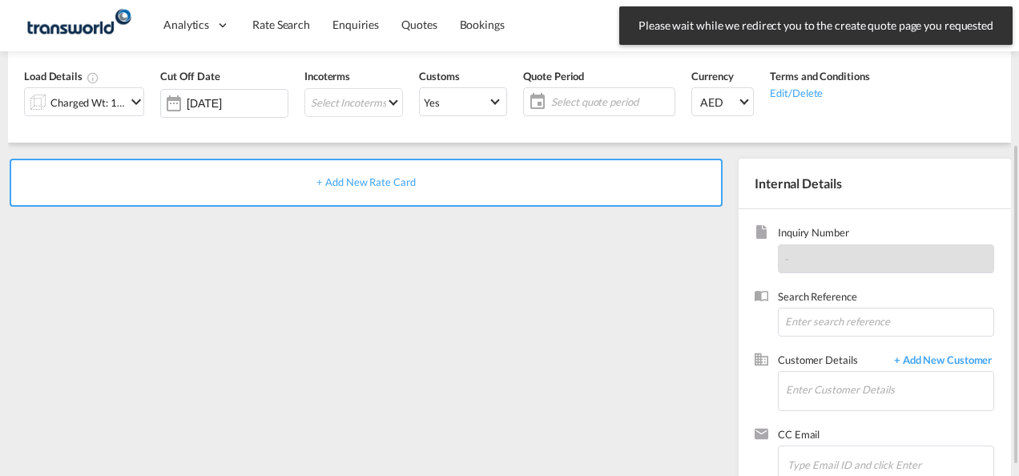
scroll to position [199, 0]
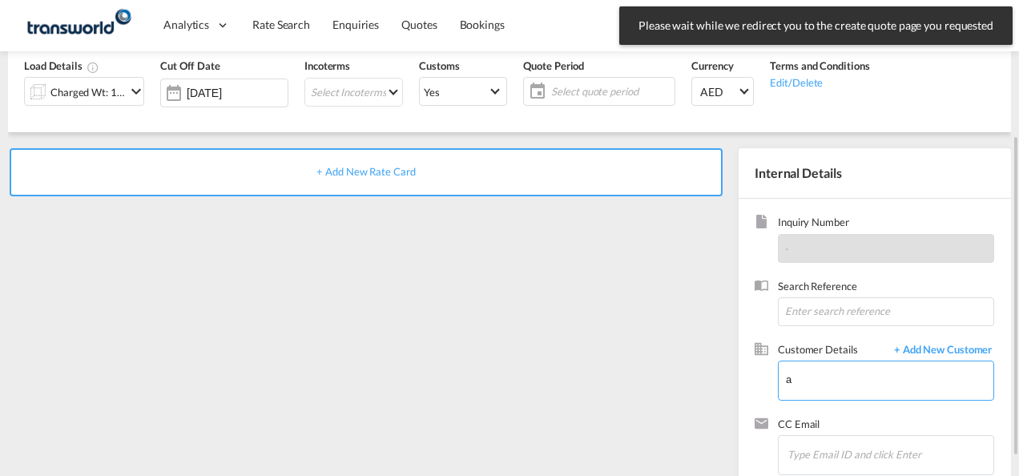
click at [809, 378] on input "a" at bounding box center [889, 379] width 207 height 36
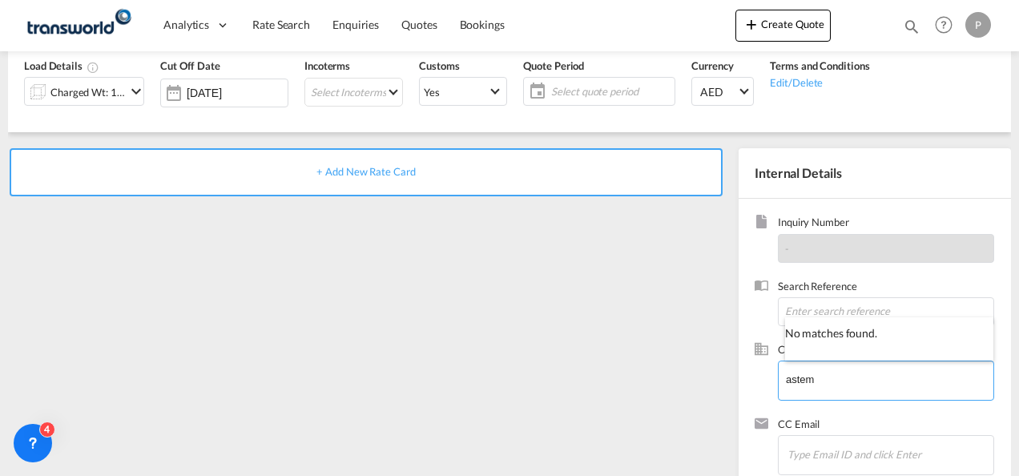
scroll to position [0, 0]
type input "a"
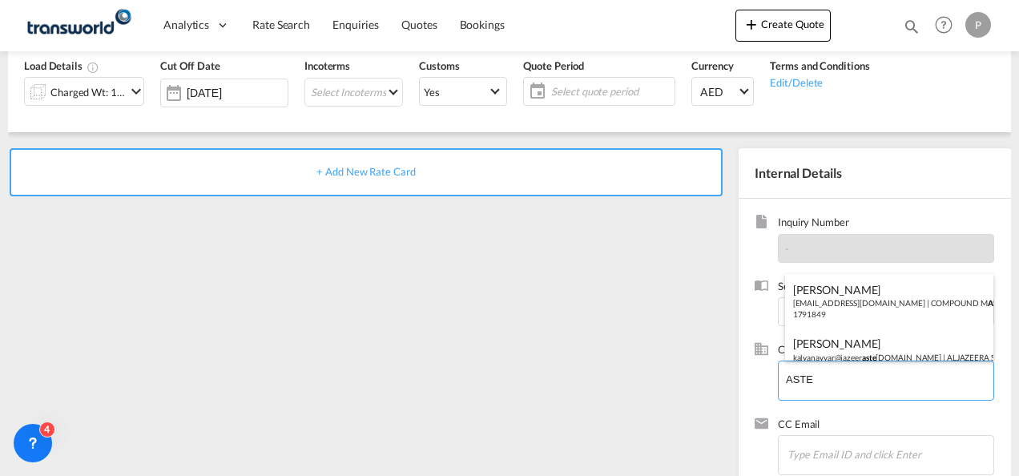
type input "ASTE"
